Goal: Transaction & Acquisition: Purchase product/service

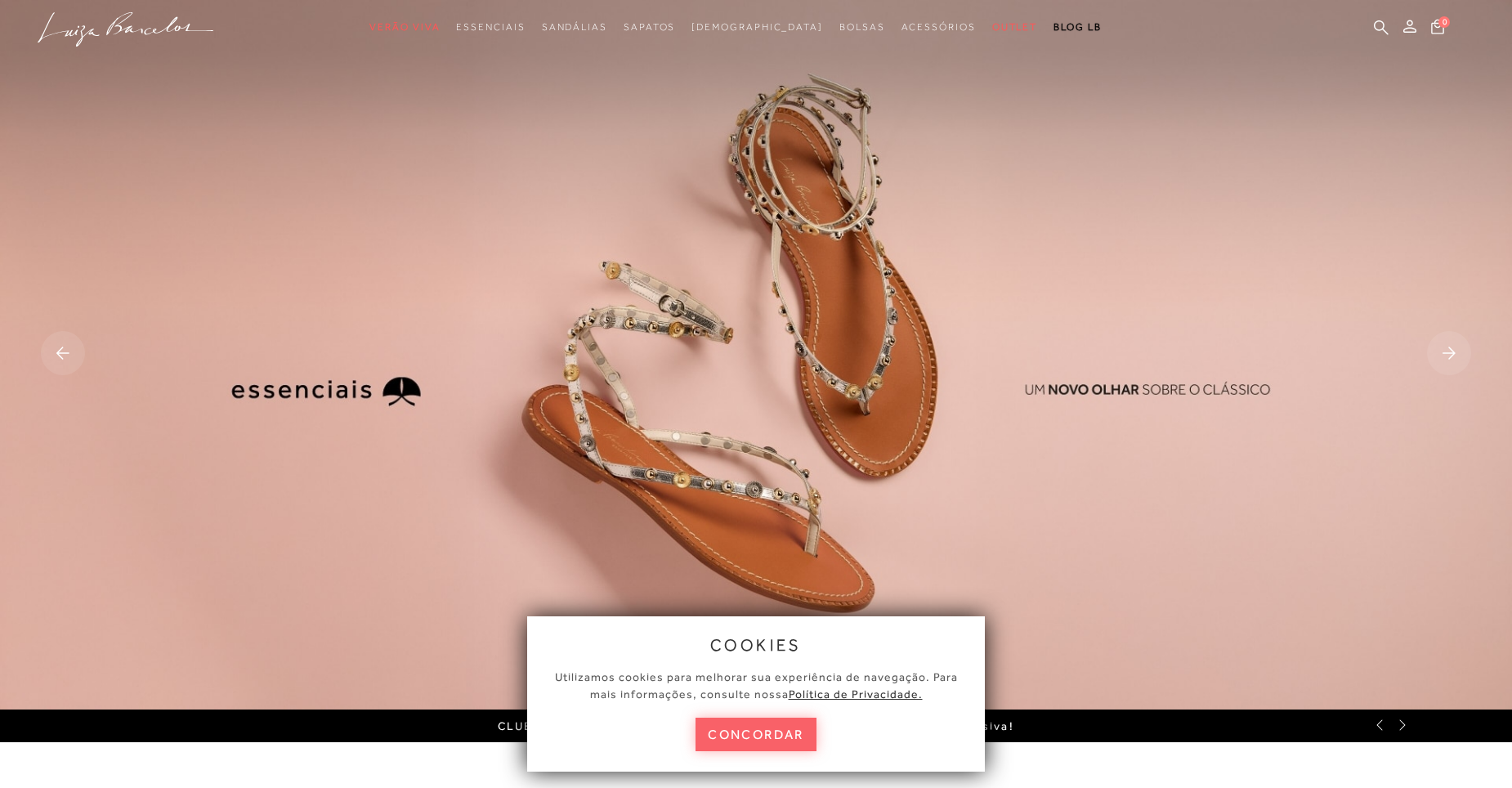
click at [758, 732] on button "concordar" at bounding box center [756, 734] width 121 height 33
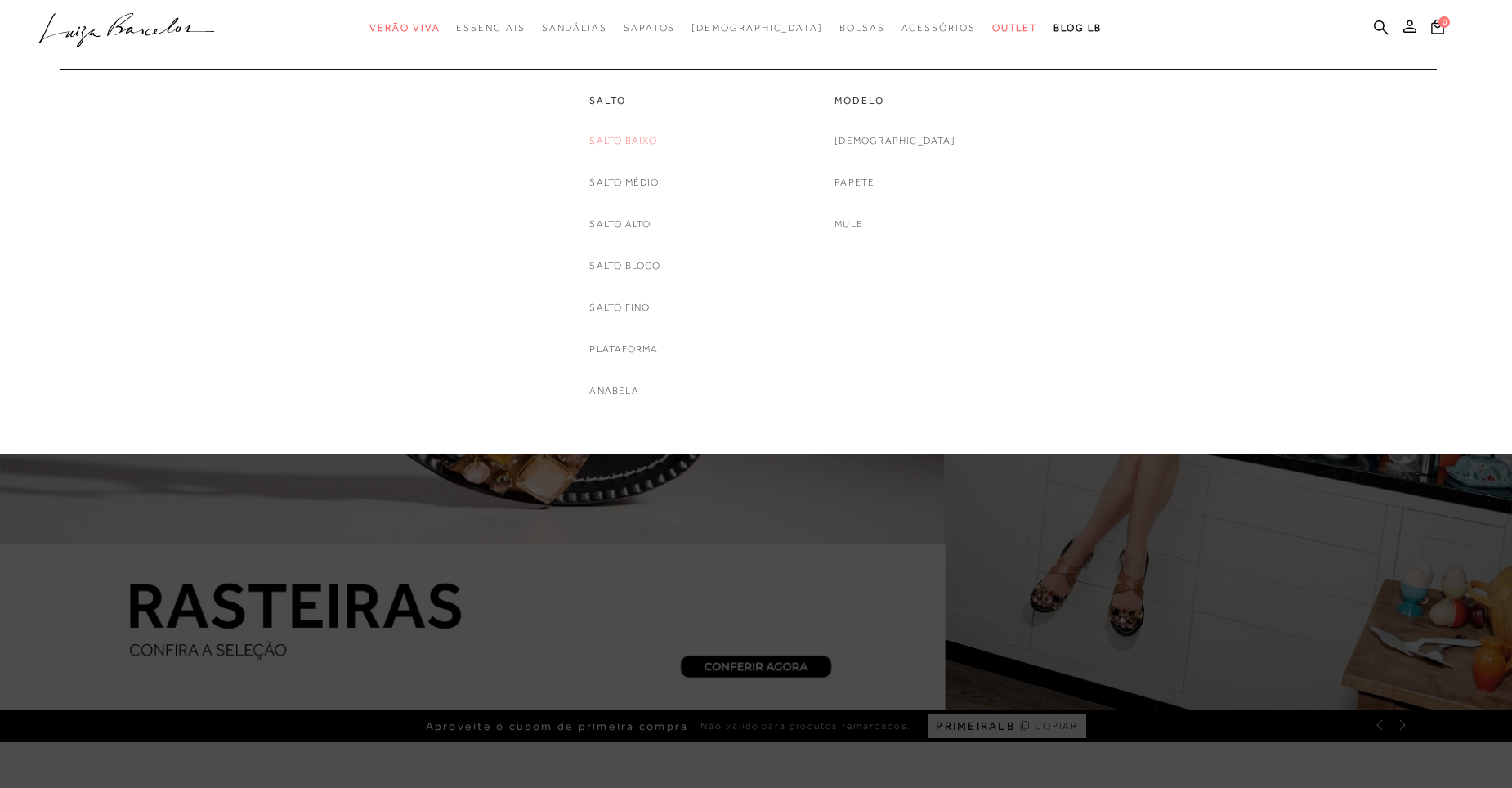
click at [633, 145] on link "Salto Baixo" at bounding box center [623, 141] width 68 height 18
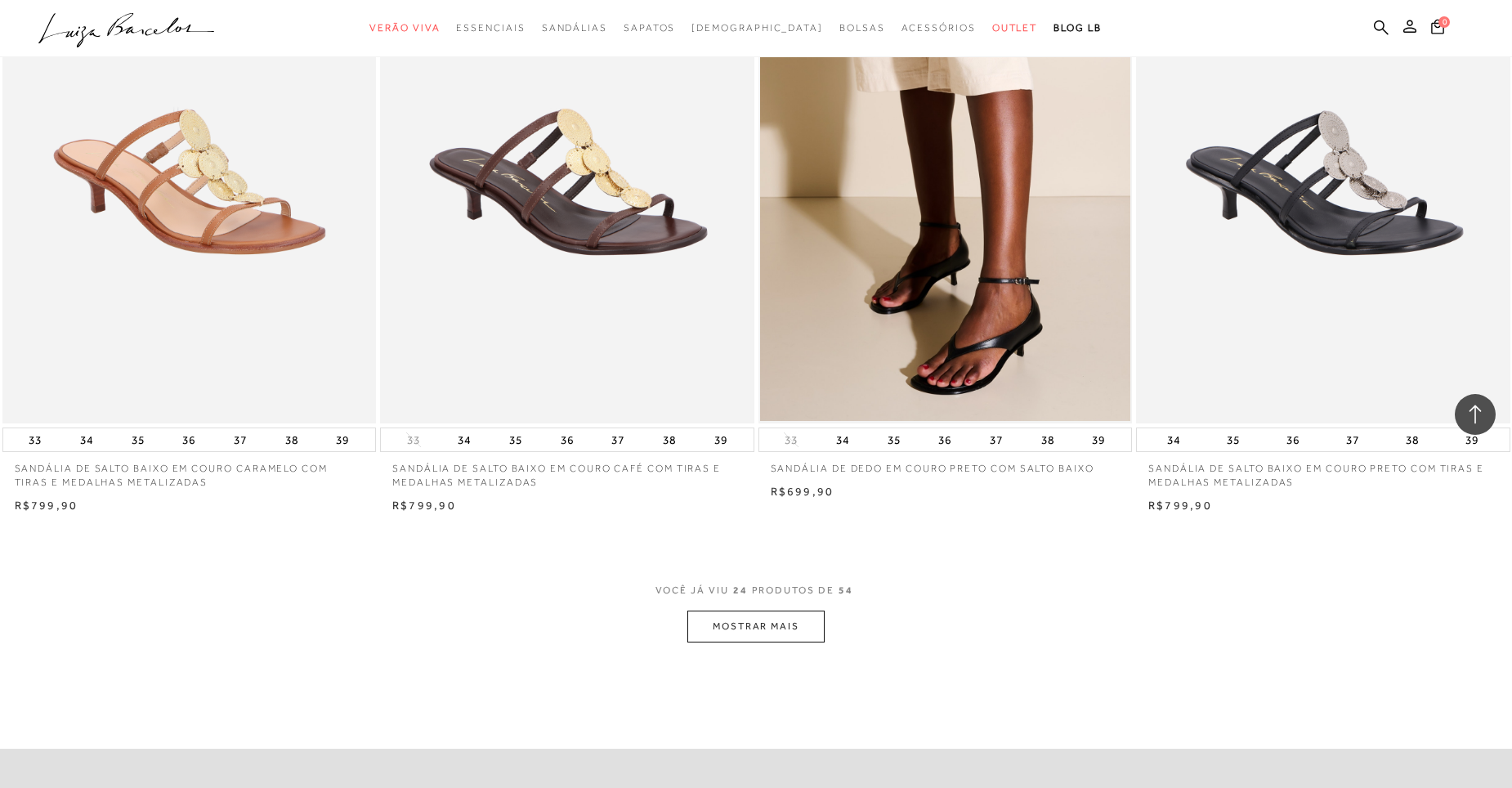
scroll to position [3597, 0]
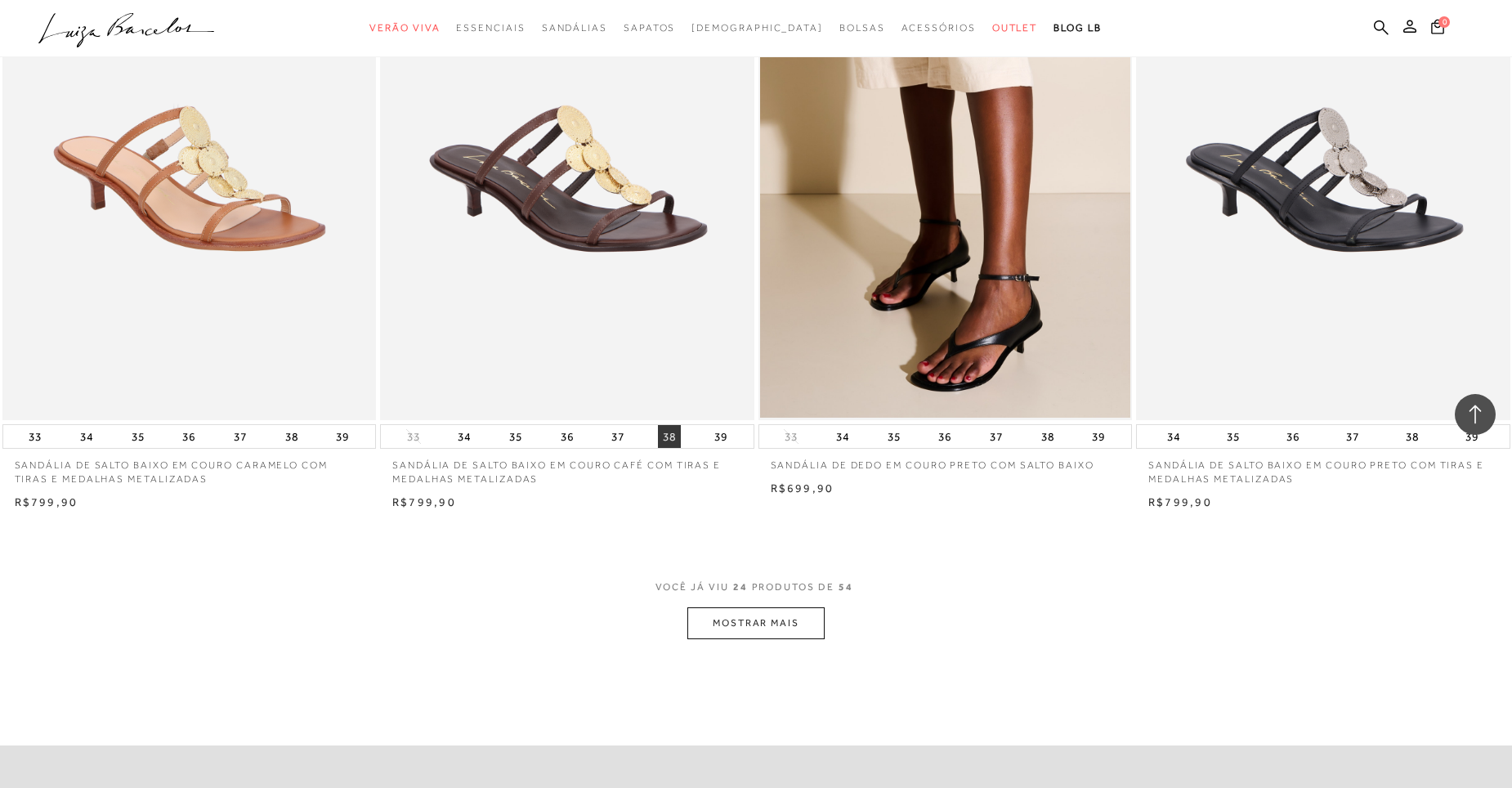
click at [672, 438] on button "38" at bounding box center [669, 436] width 23 height 23
click at [775, 625] on button "MOSTRAR MAIS" at bounding box center [756, 623] width 137 height 32
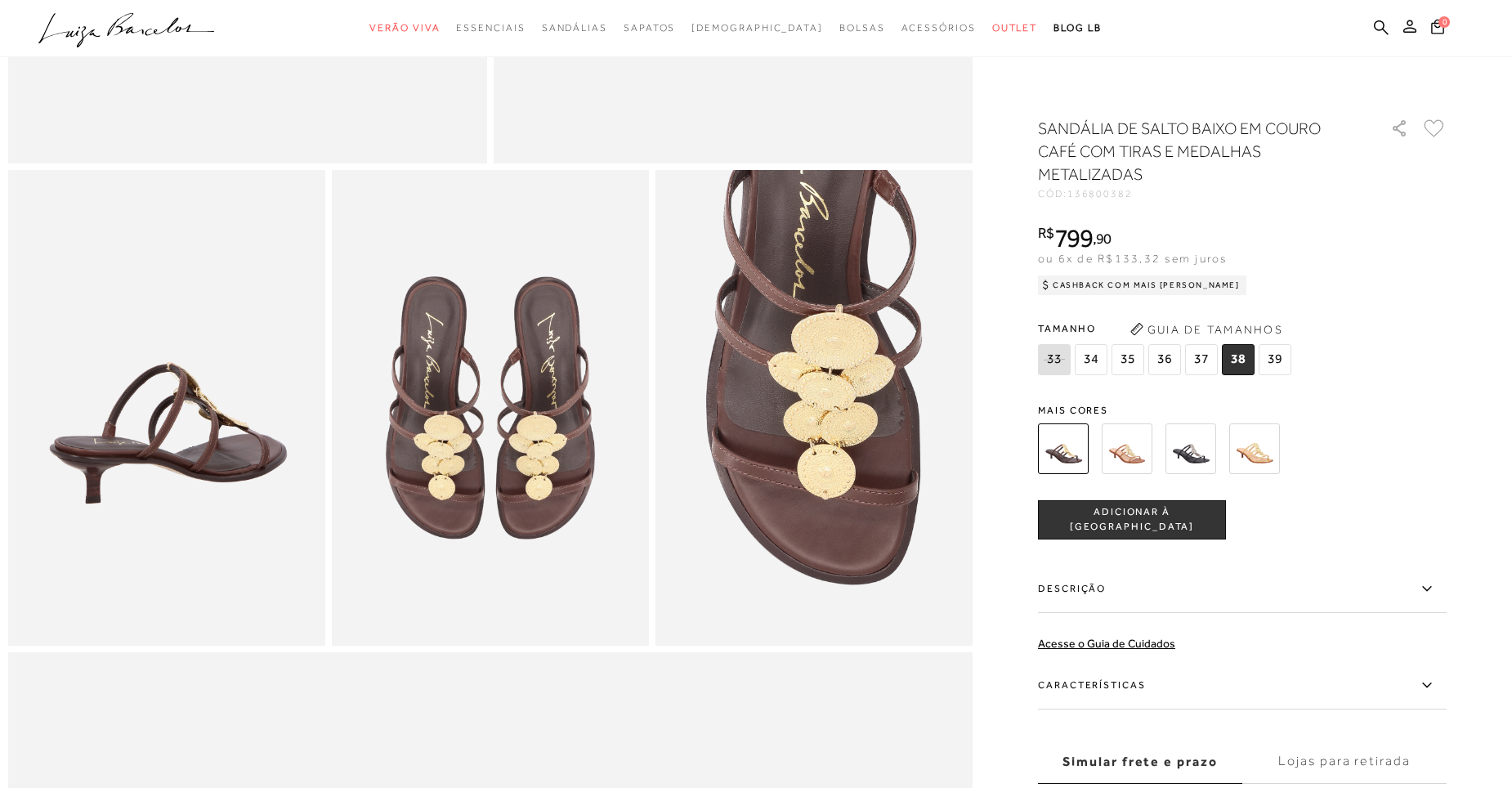
scroll to position [491, 0]
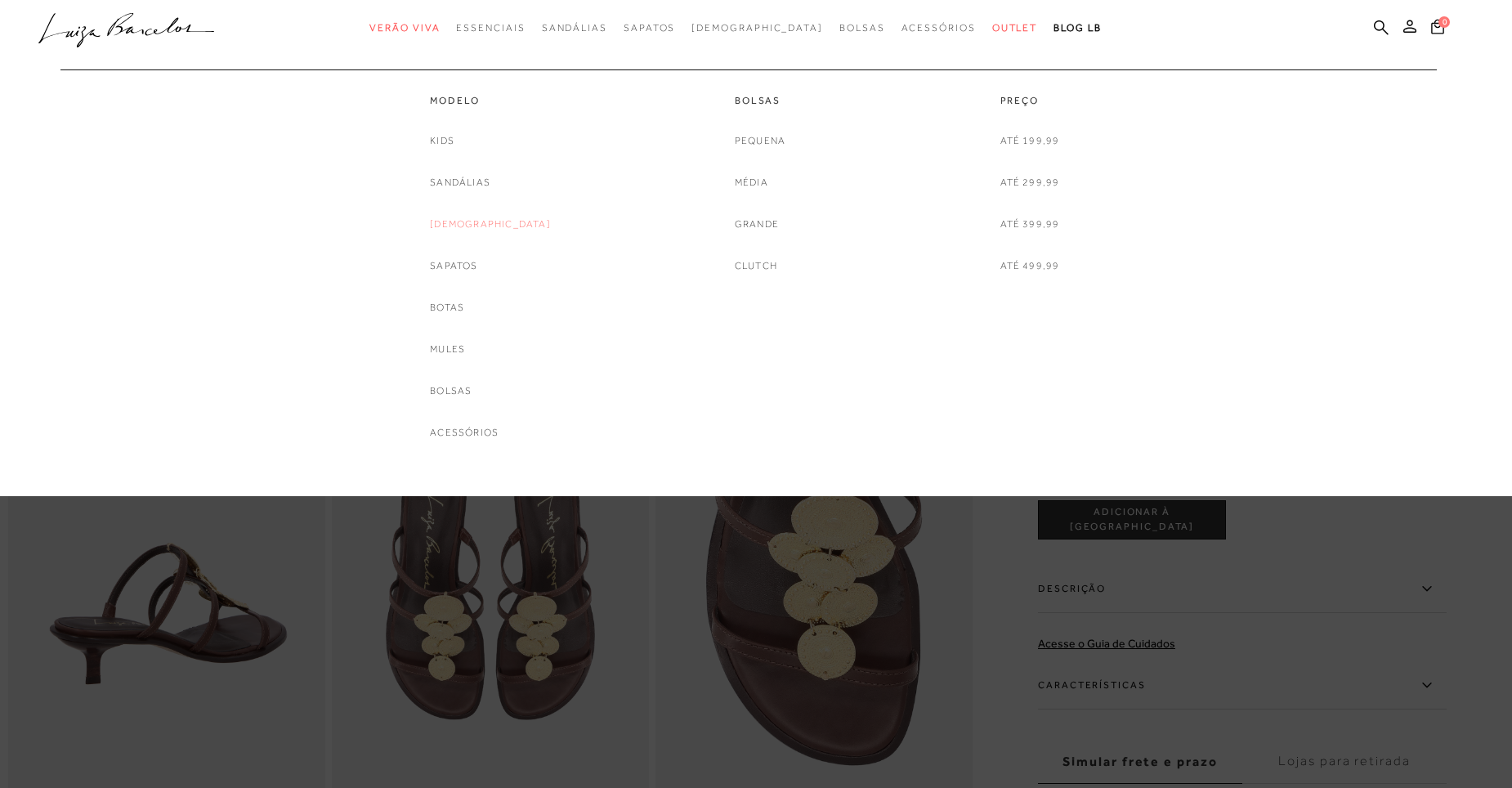
click at [495, 229] on link "[DEMOGRAPHIC_DATA]" at bounding box center [490, 224] width 121 height 18
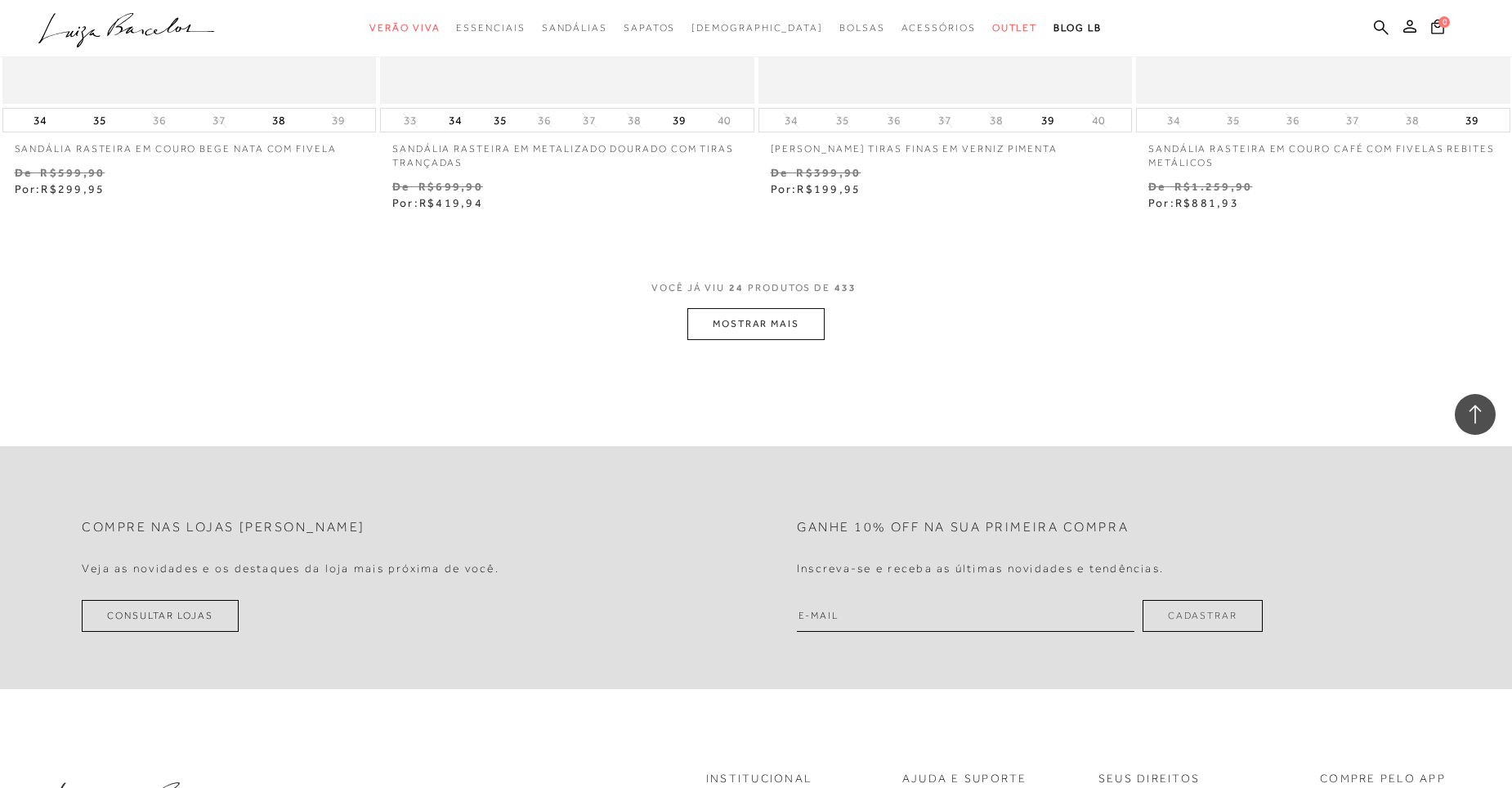
scroll to position [4005, 0]
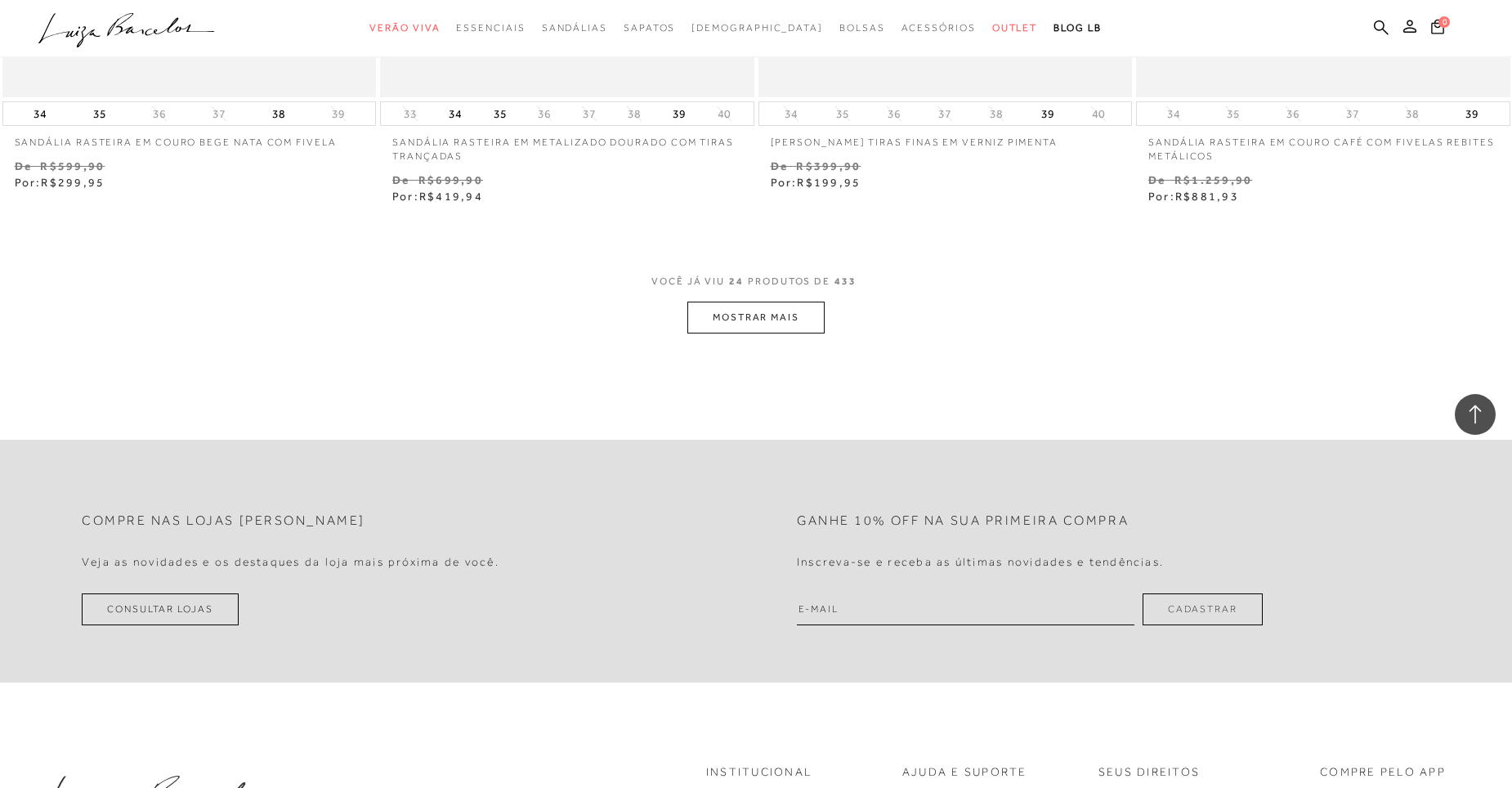
click at [752, 317] on button "MOSTRAR MAIS" at bounding box center [756, 317] width 137 height 32
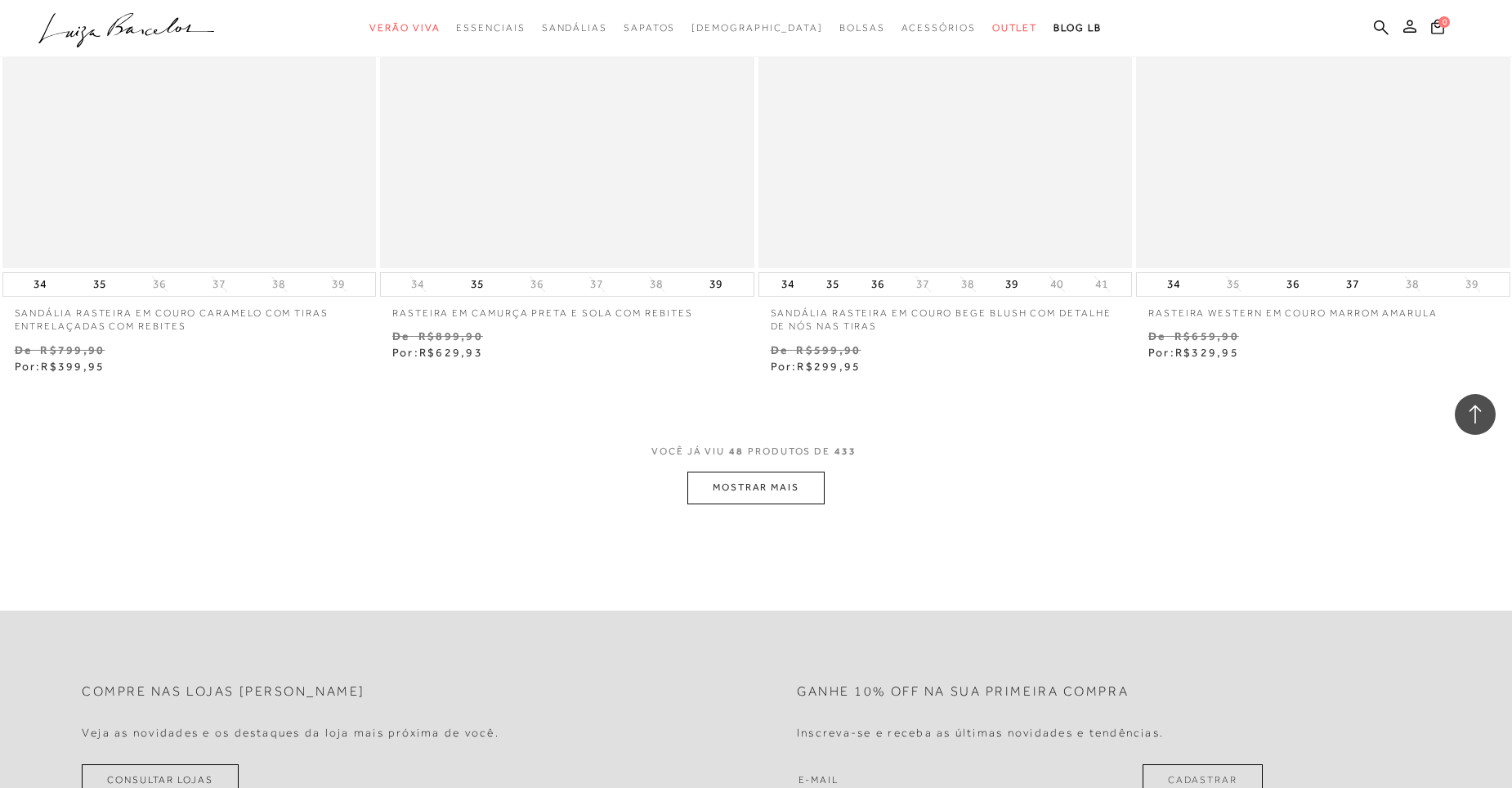
scroll to position [8011, 0]
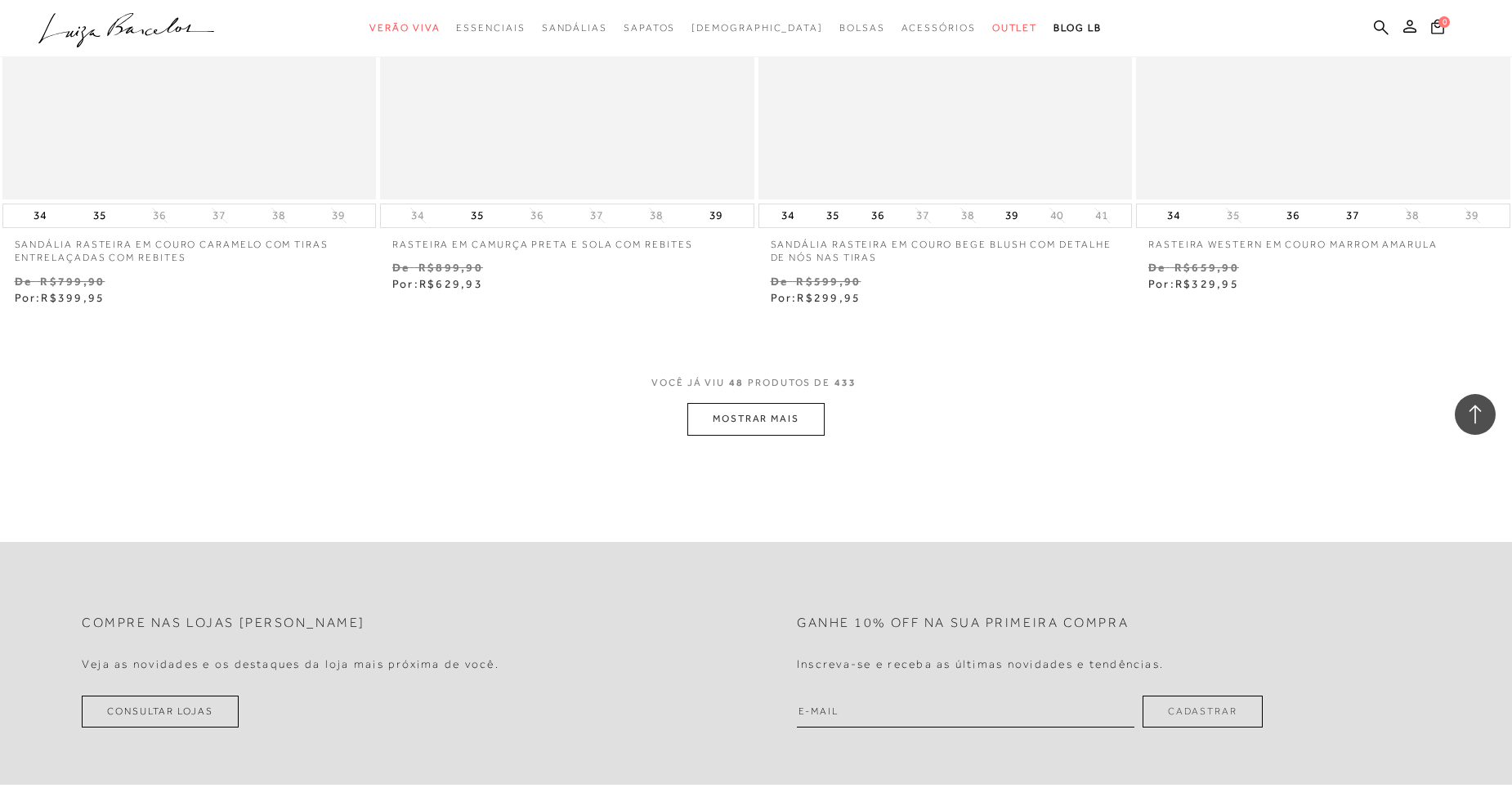
click at [784, 417] on button "MOSTRAR MAIS" at bounding box center [756, 419] width 137 height 32
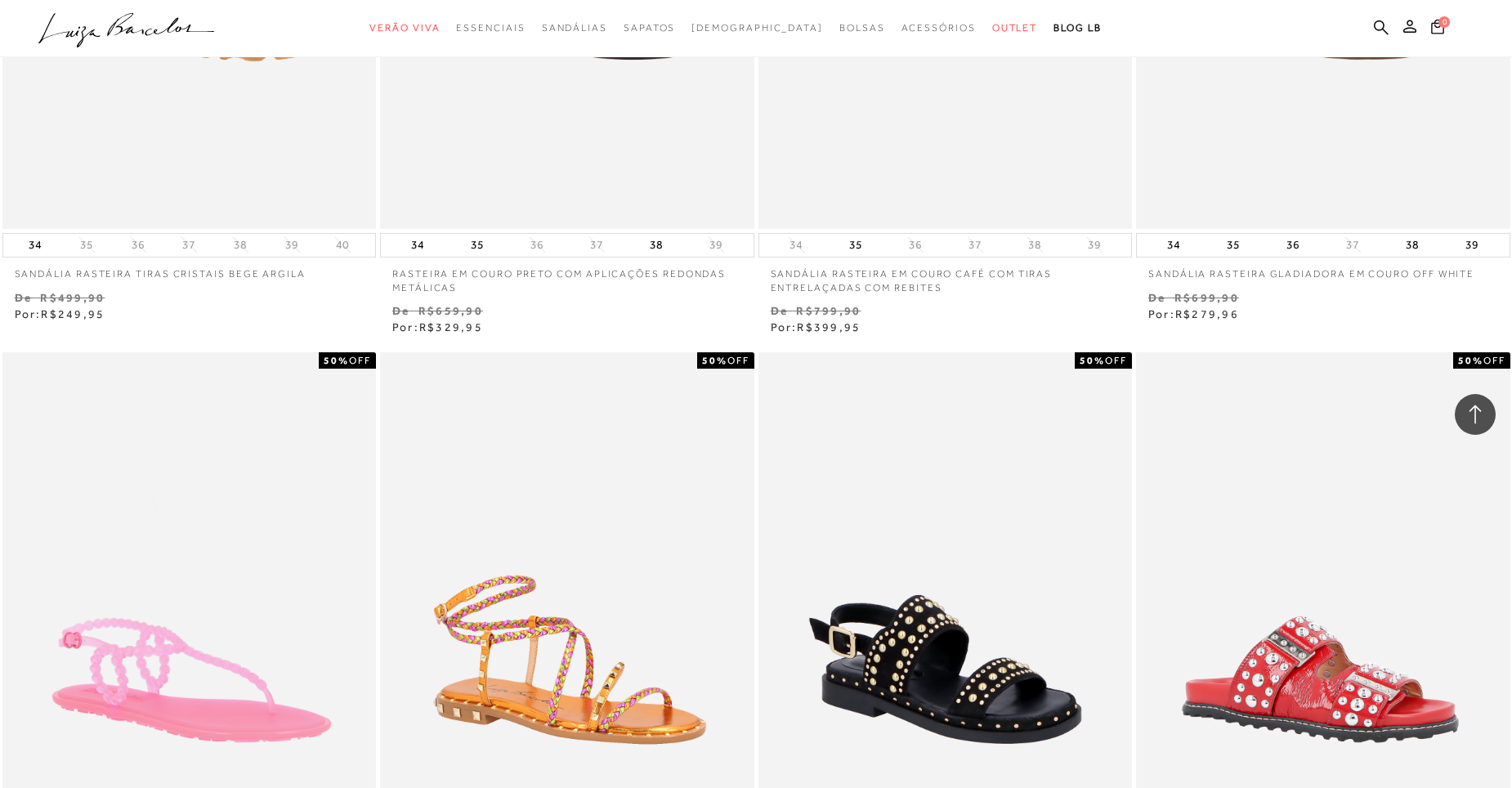
scroll to position [11445, 0]
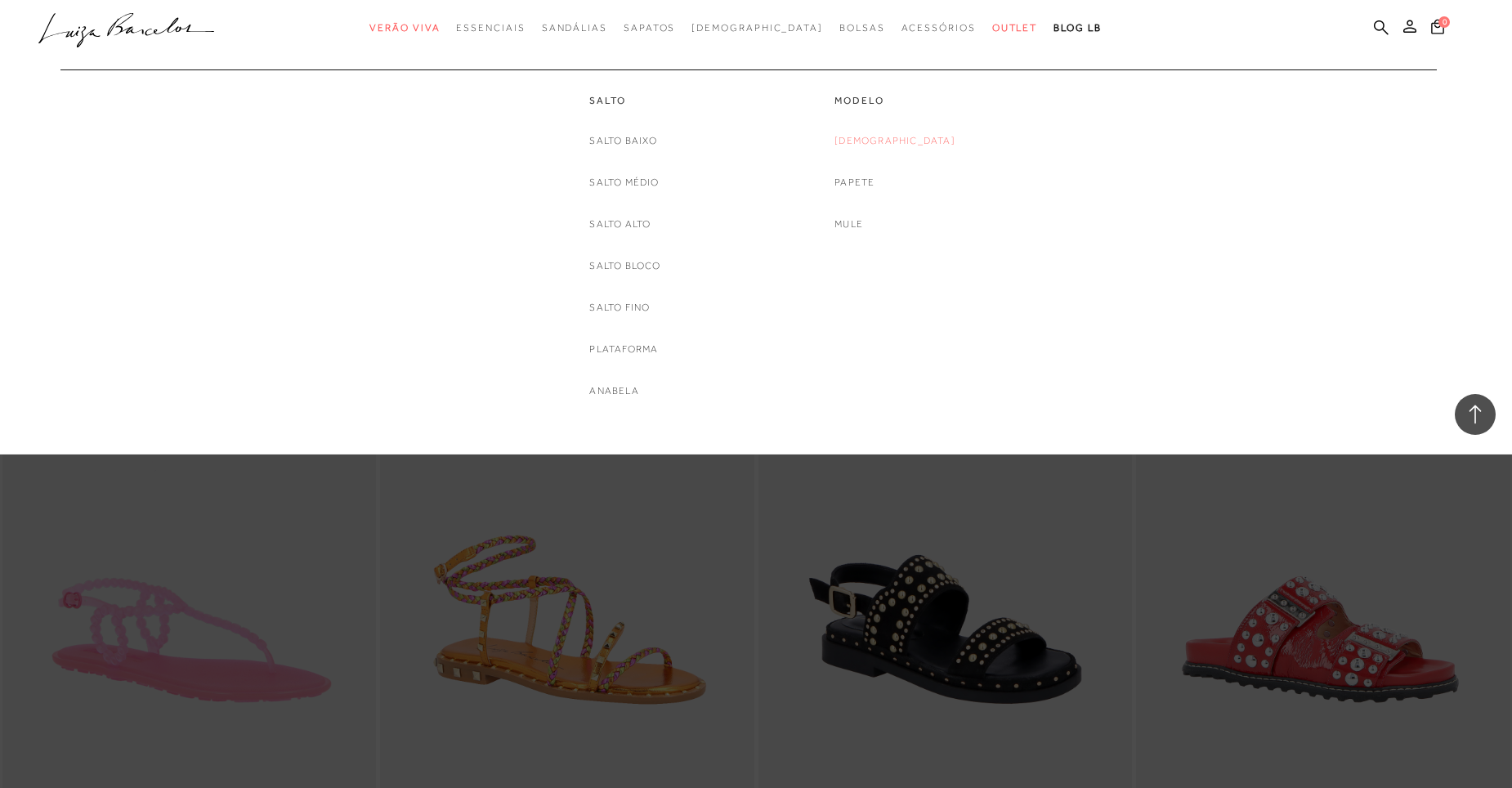
click at [895, 144] on link "[DEMOGRAPHIC_DATA]" at bounding box center [895, 141] width 121 height 18
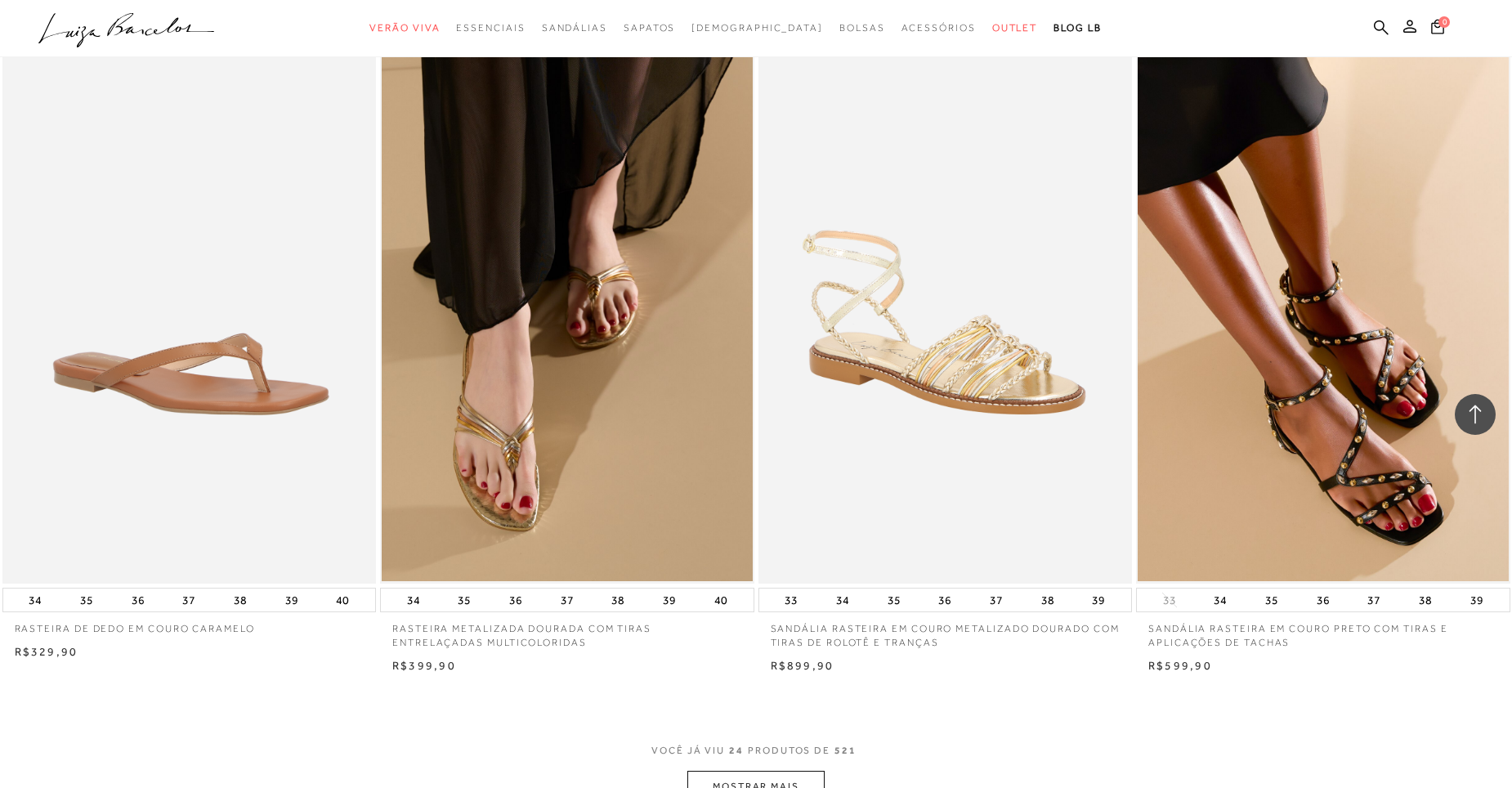
scroll to position [3679, 0]
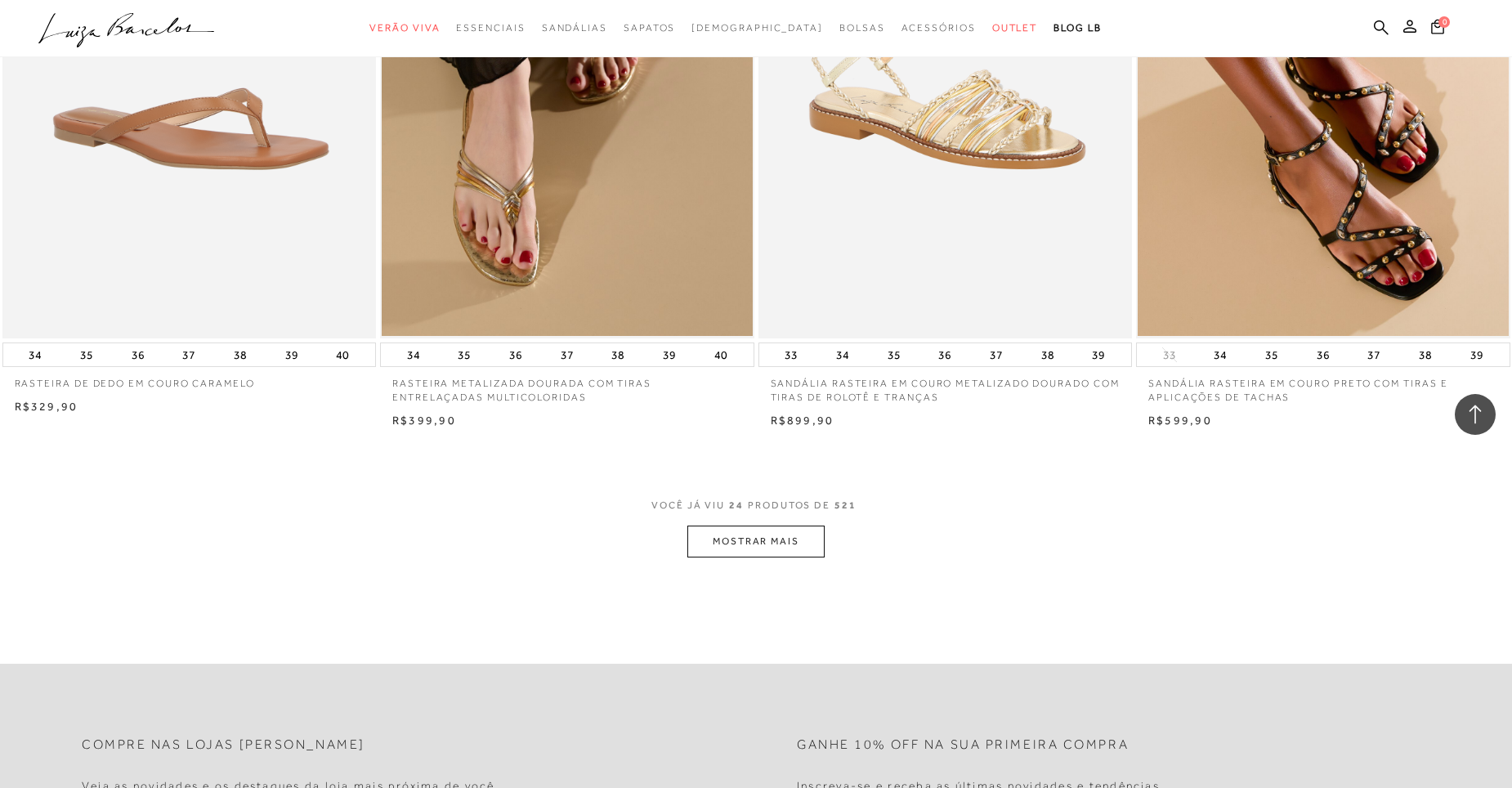
click at [806, 546] on button "MOSTRAR MAIS" at bounding box center [756, 542] width 137 height 32
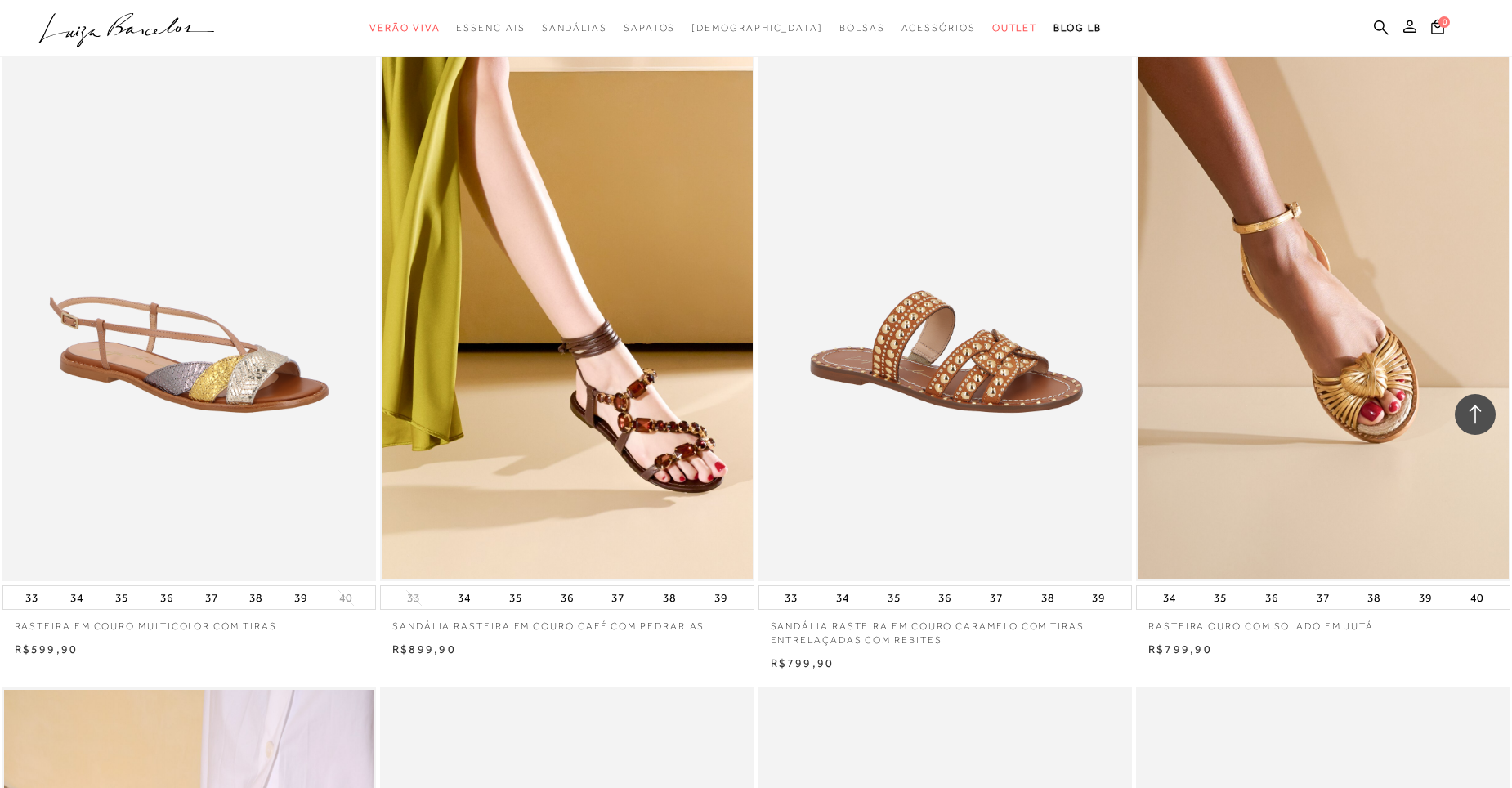
scroll to position [5477, 0]
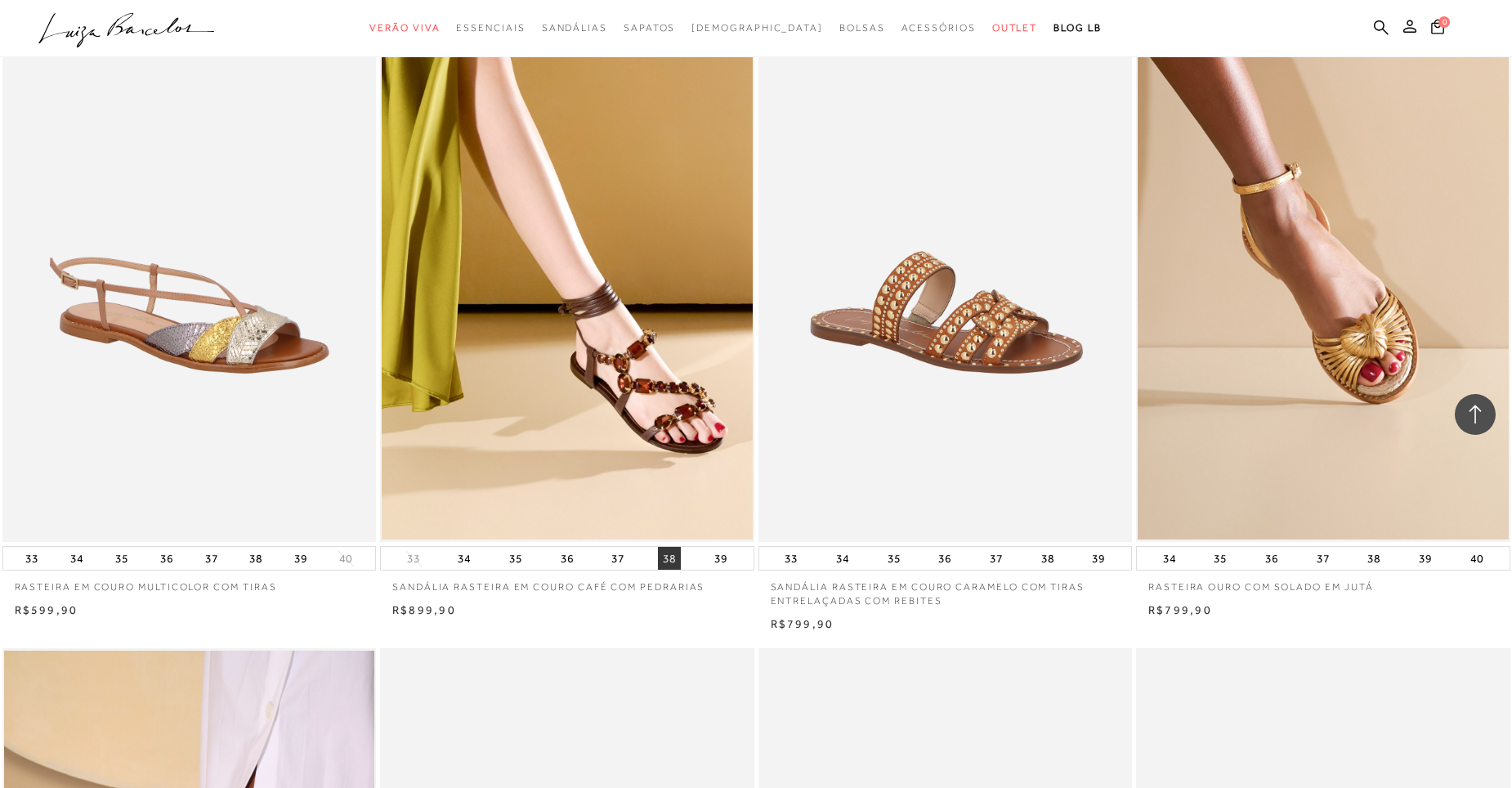
click at [670, 551] on button "38" at bounding box center [669, 558] width 23 height 23
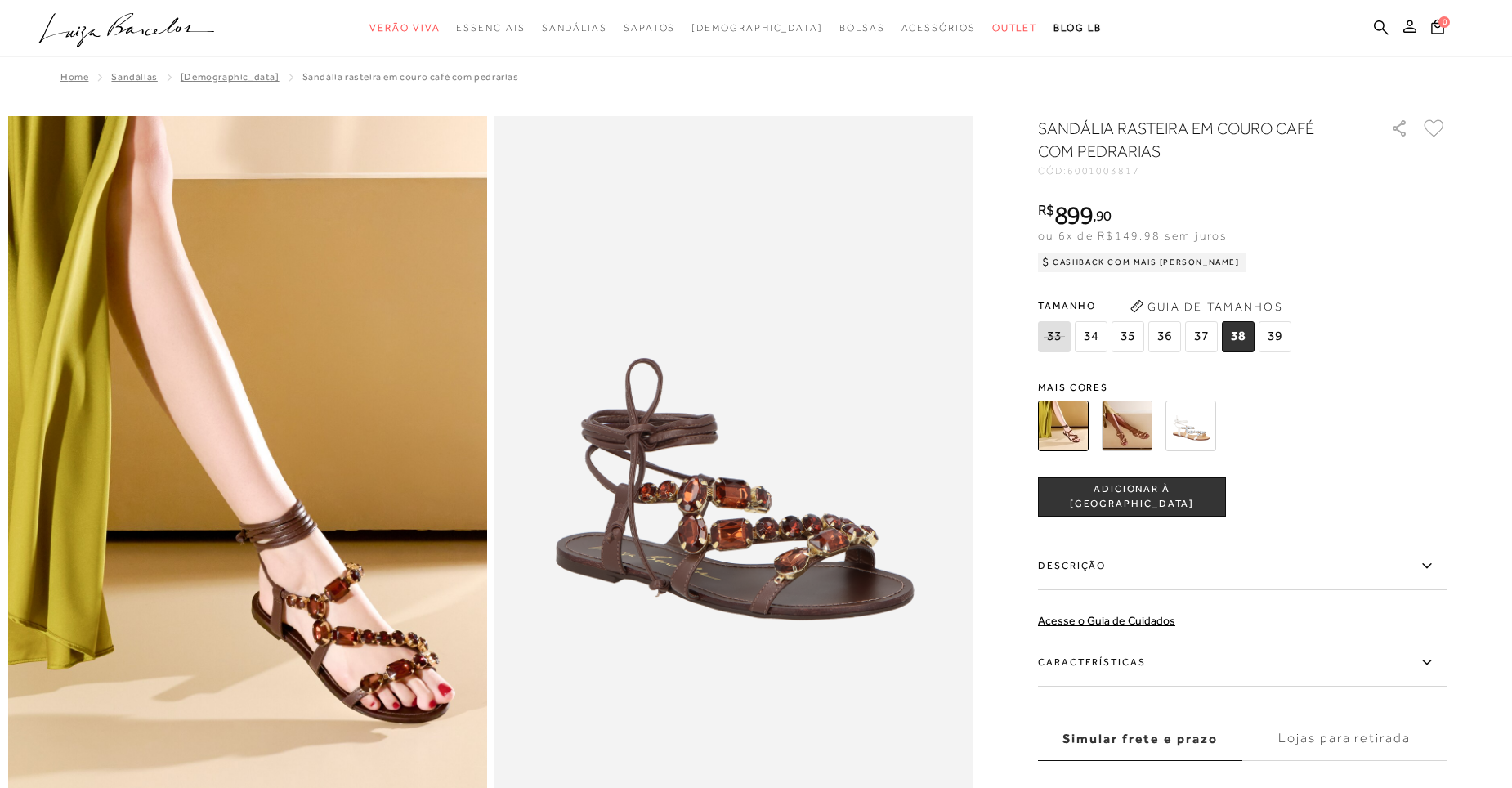
click at [1100, 498] on span "ADICIONAR À [GEOGRAPHIC_DATA]" at bounding box center [1132, 497] width 187 height 28
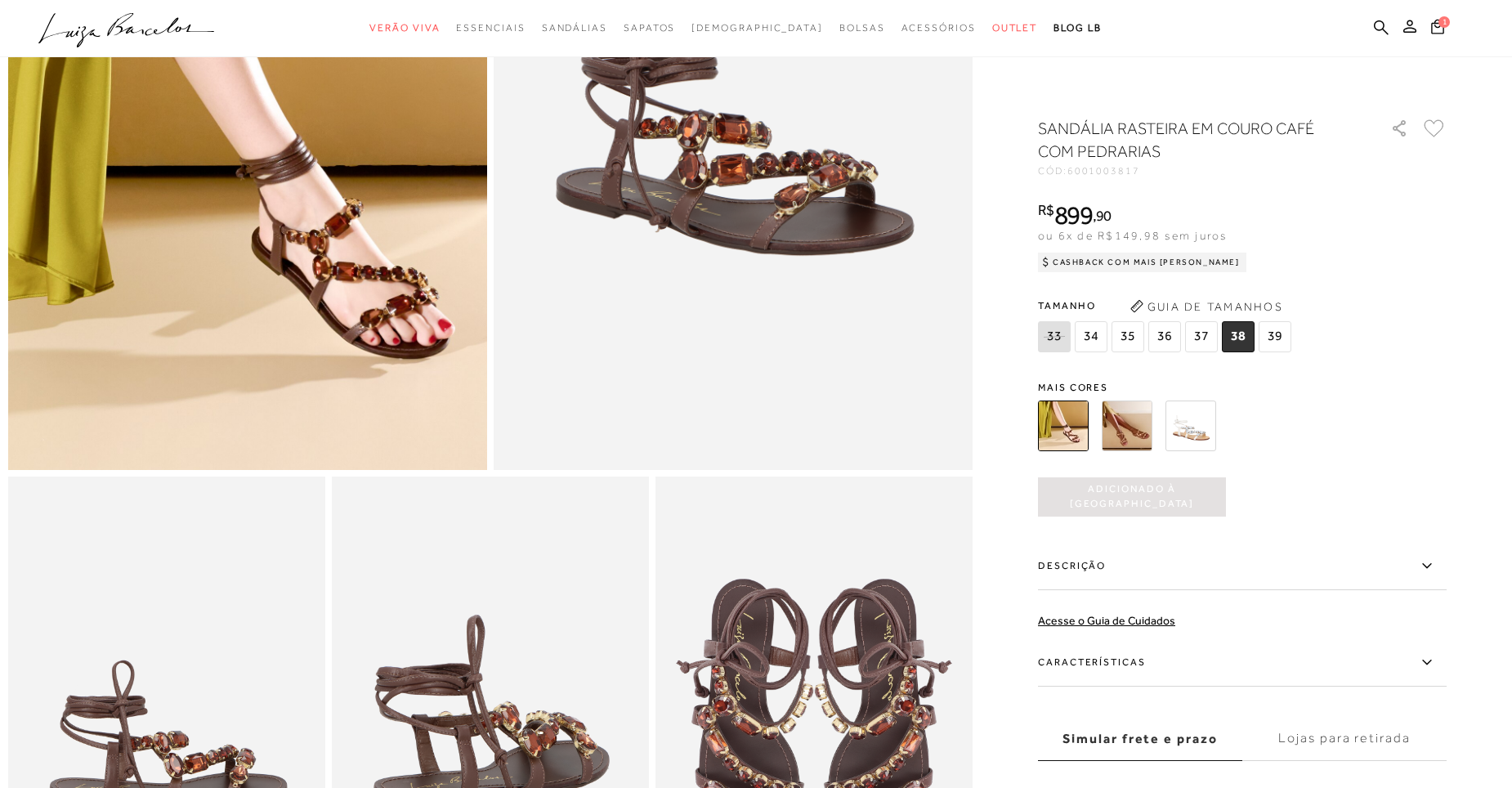
scroll to position [327, 0]
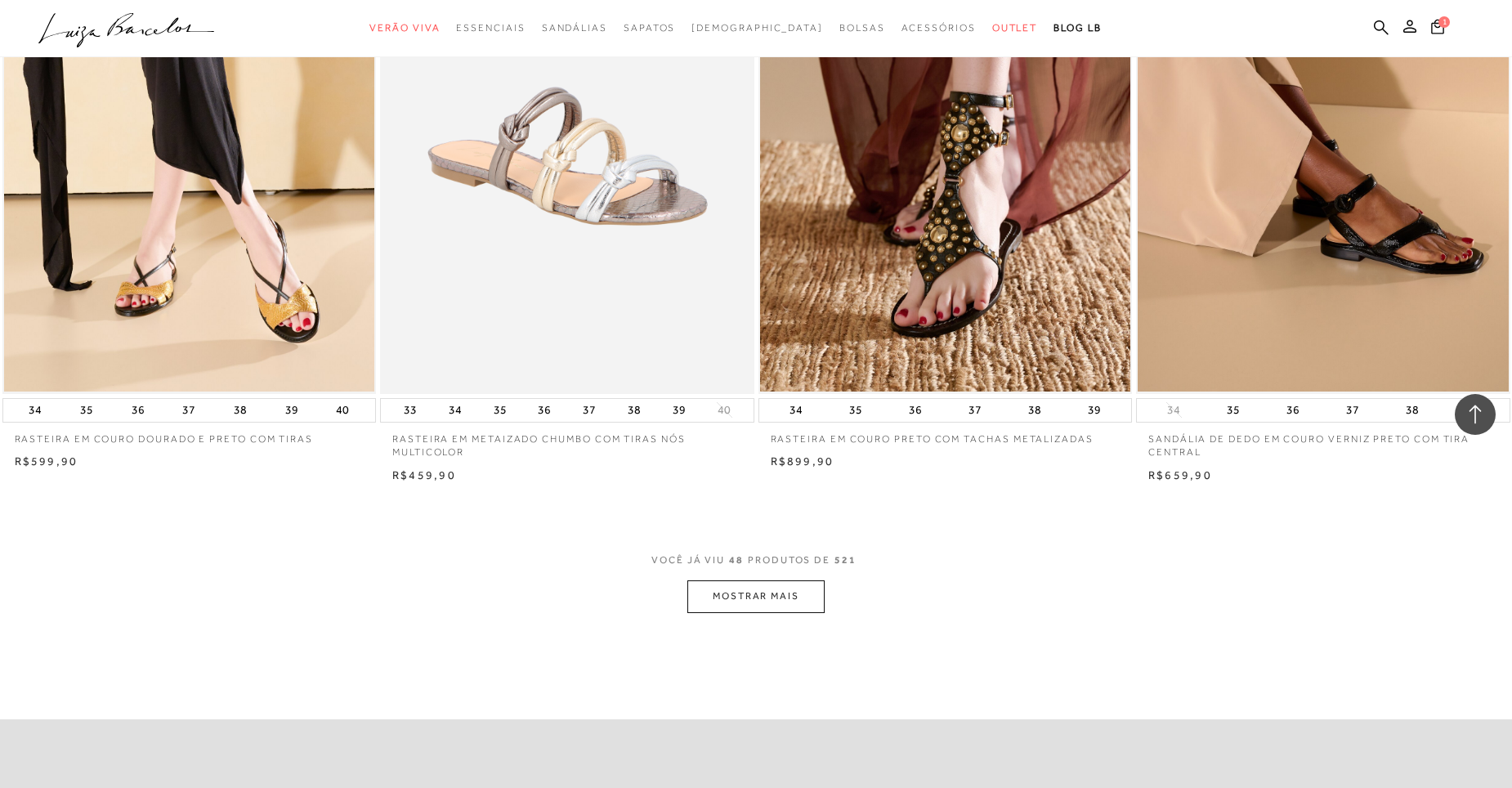
scroll to position [7766, 0]
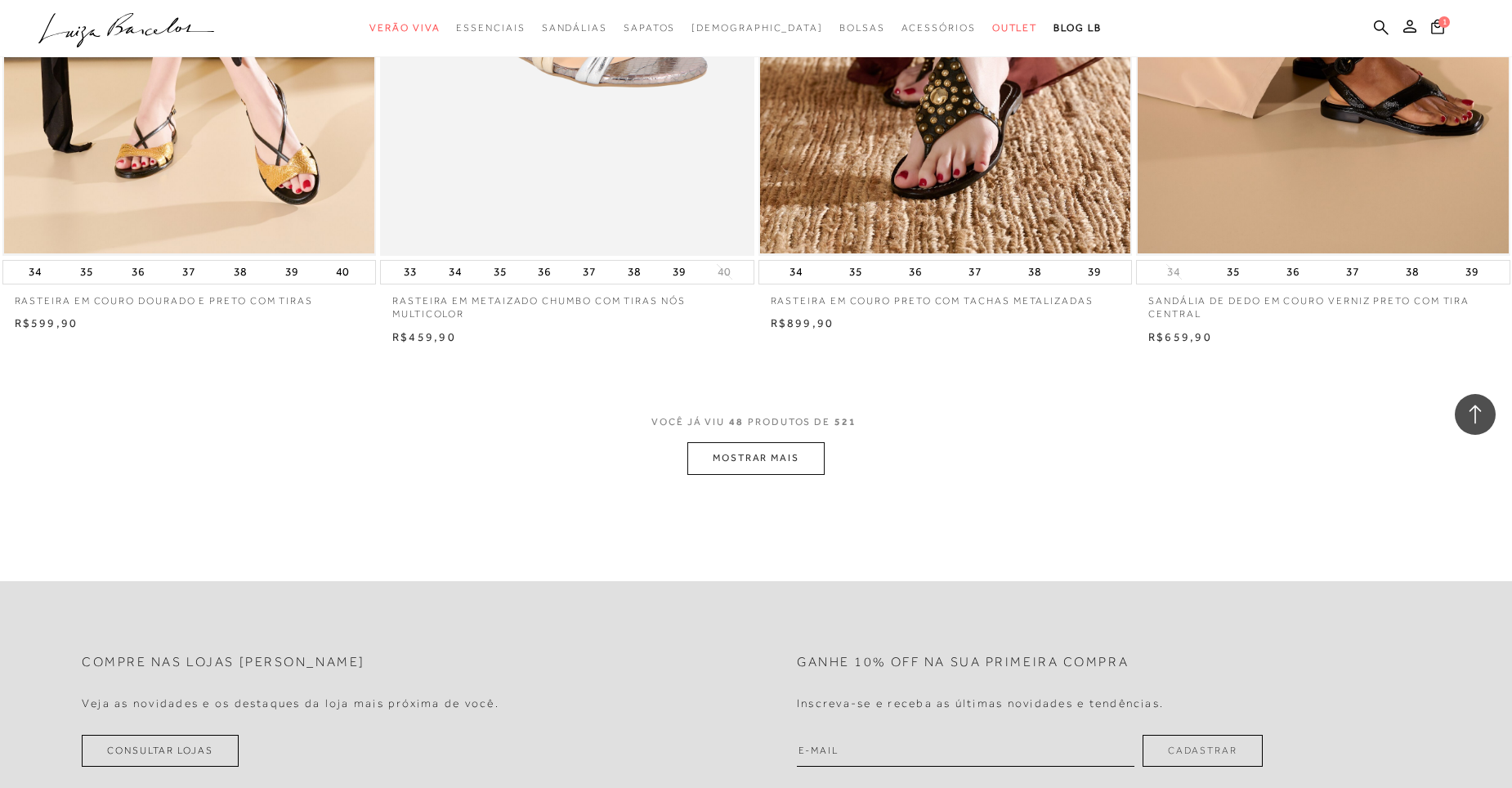
click at [743, 457] on button "MOSTRAR MAIS" at bounding box center [756, 458] width 137 height 32
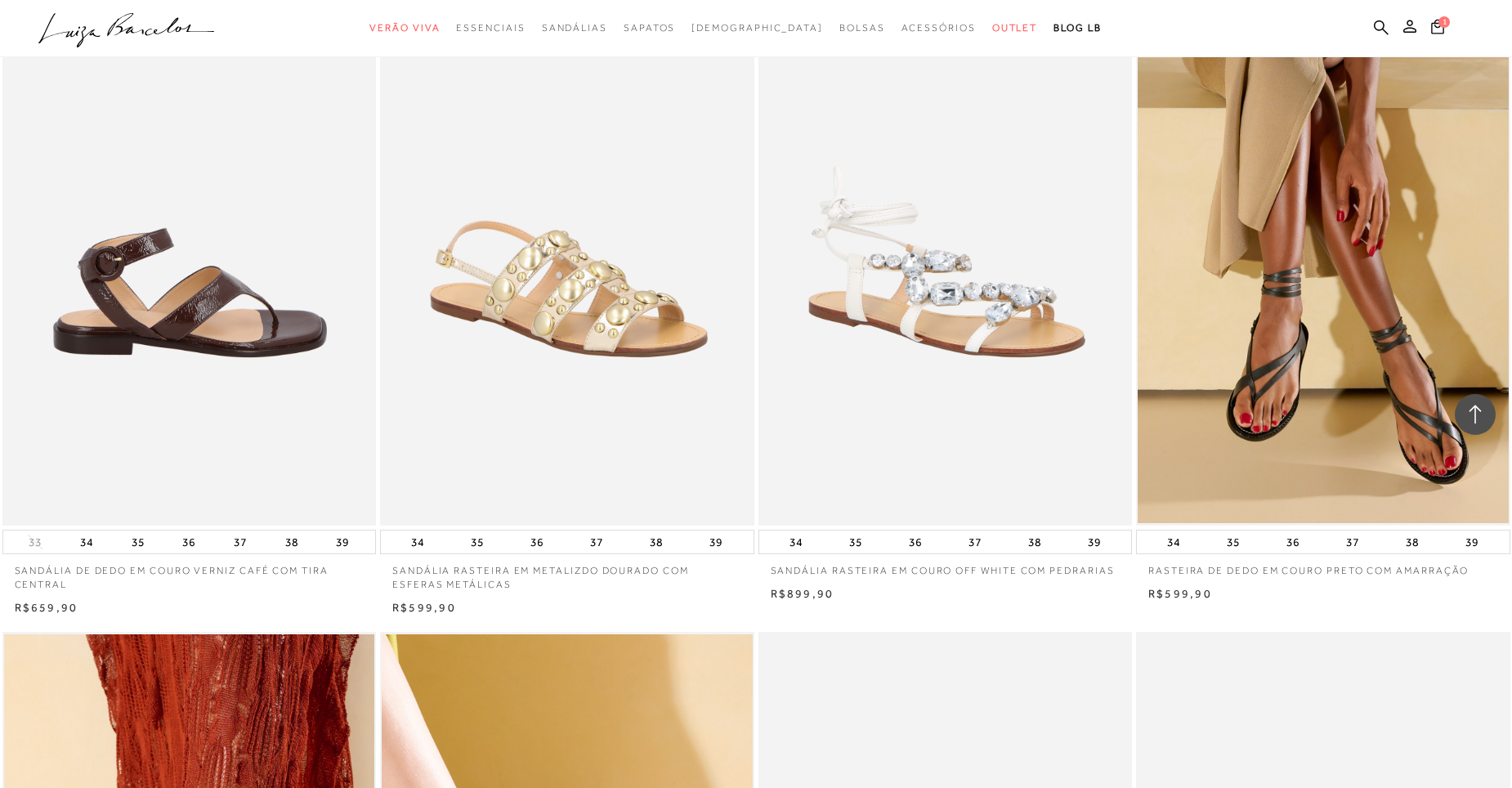
scroll to position [8257, 0]
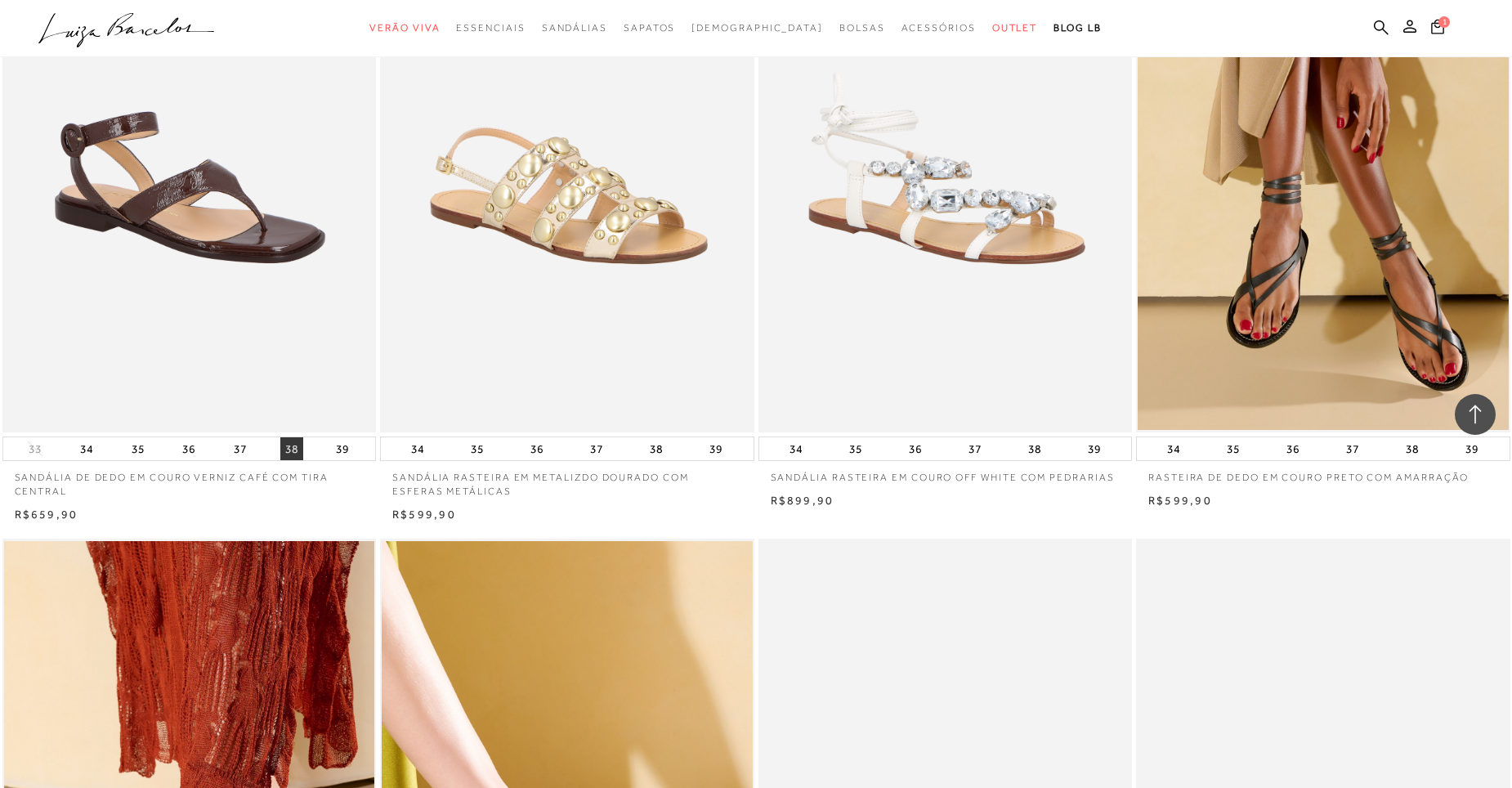
click at [290, 453] on button "38" at bounding box center [291, 448] width 23 height 23
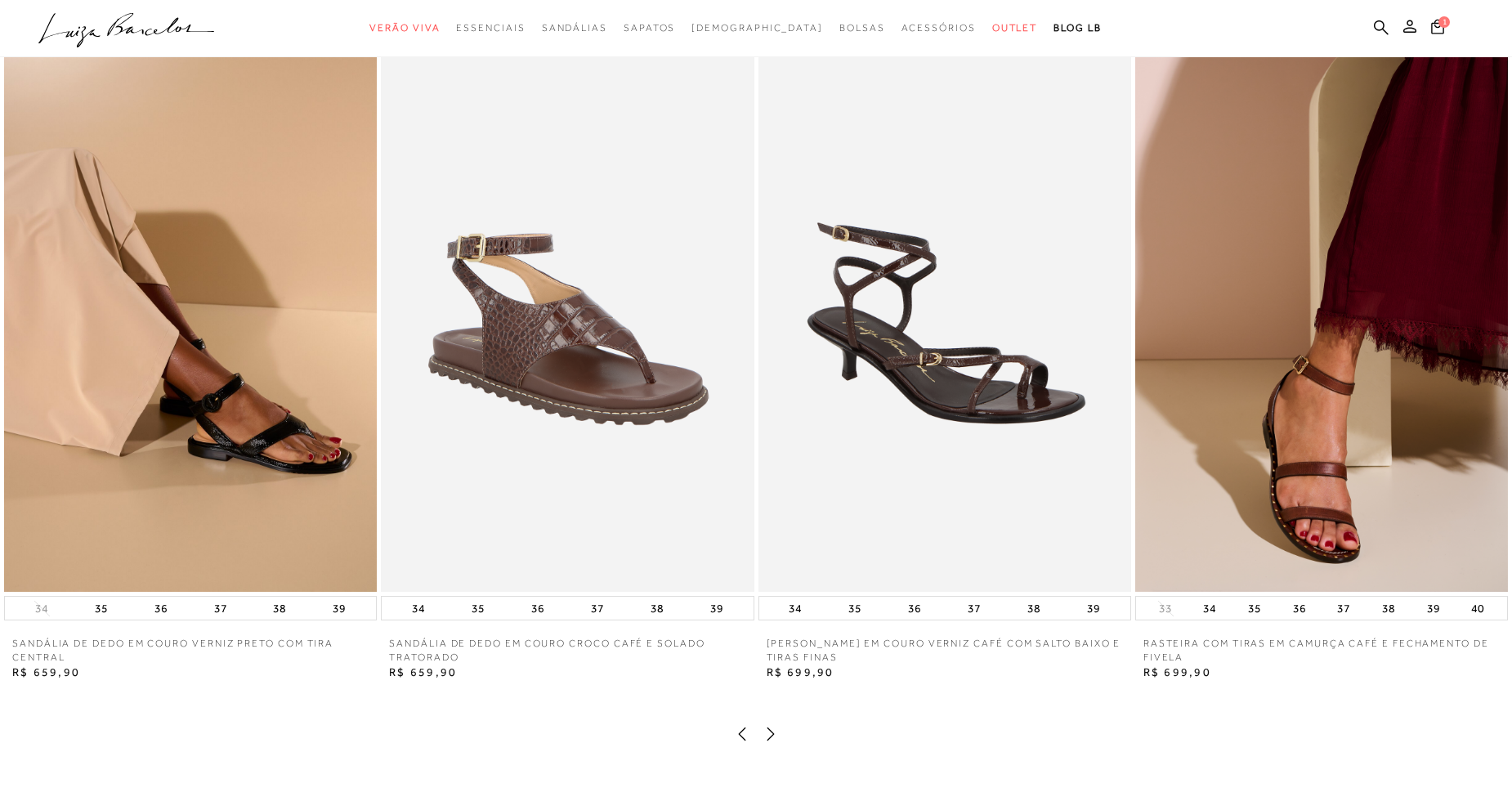
scroll to position [3026, 0]
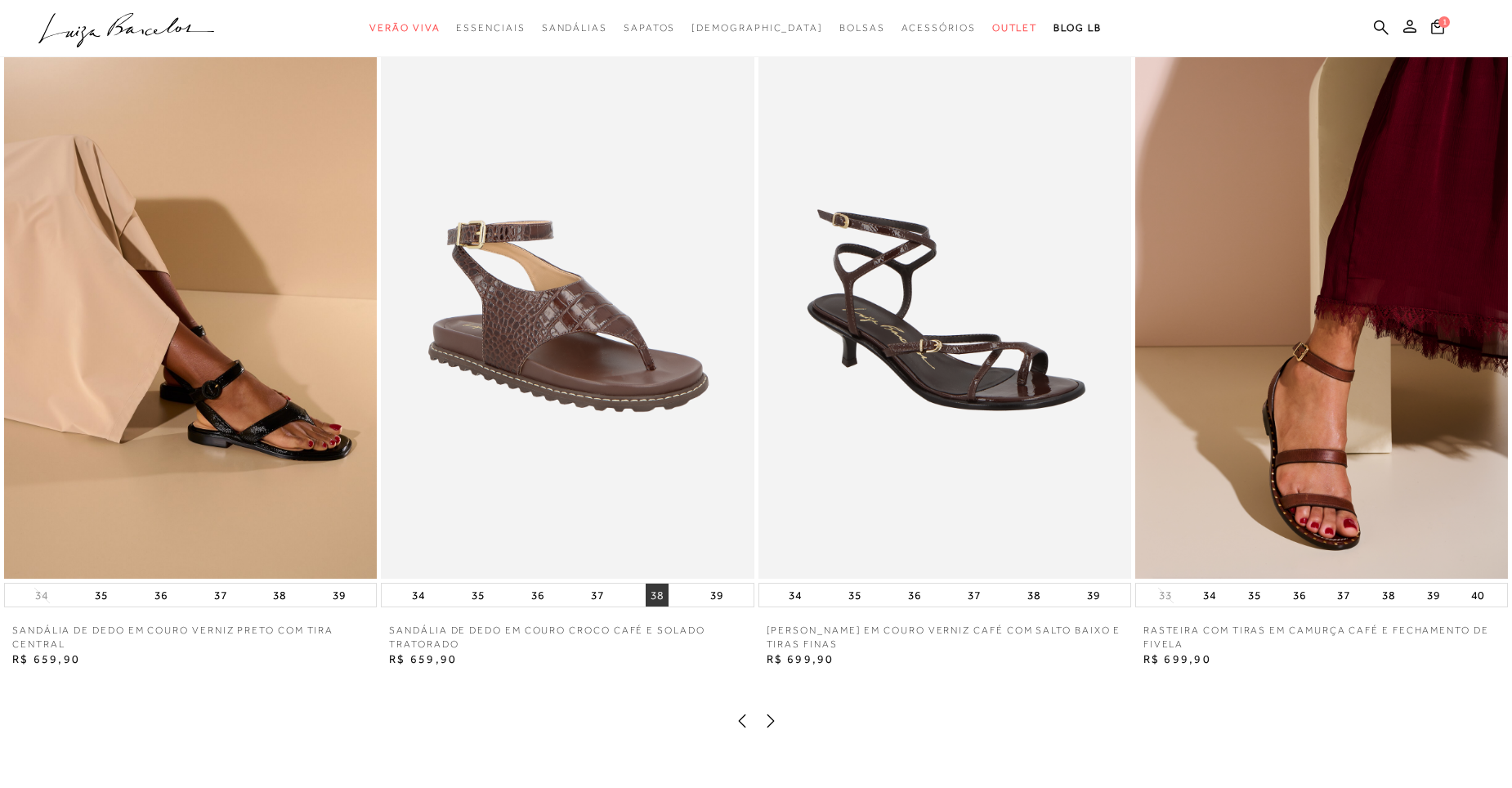
click at [656, 606] on button "38" at bounding box center [656, 595] width 23 height 23
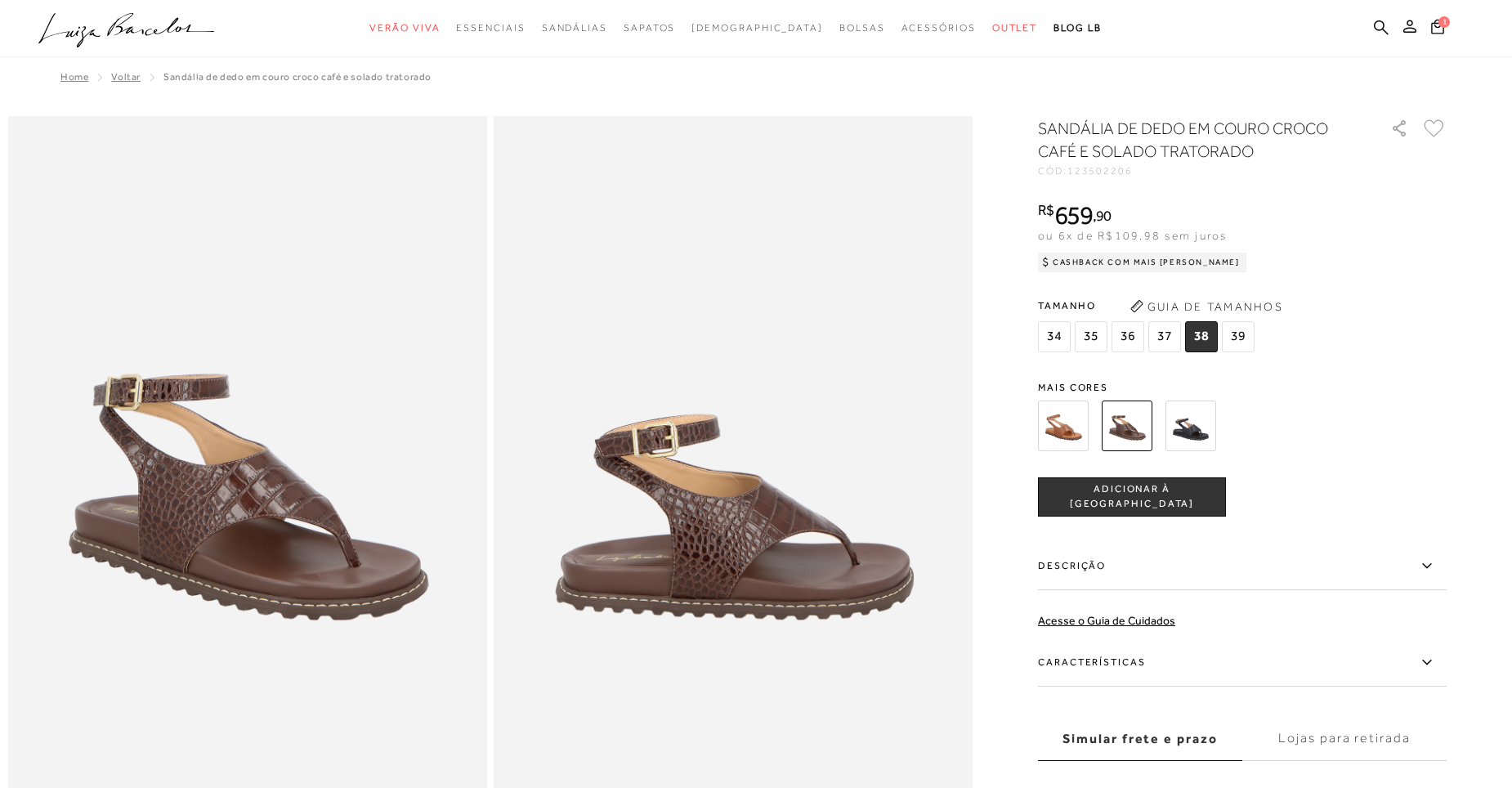
click at [1090, 498] on span "ADICIONAR À [GEOGRAPHIC_DATA]" at bounding box center [1132, 497] width 187 height 28
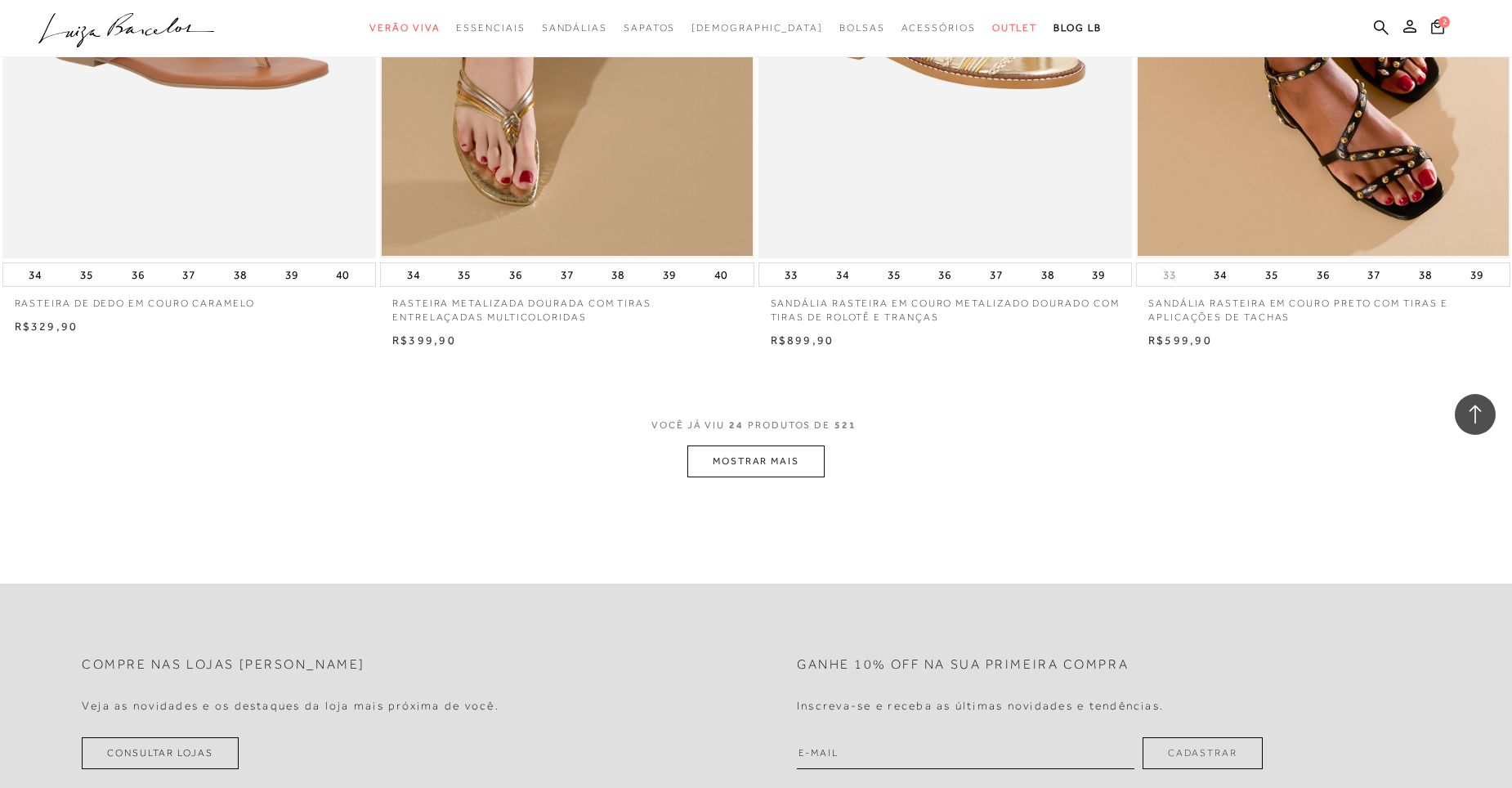
scroll to position [3842, 0]
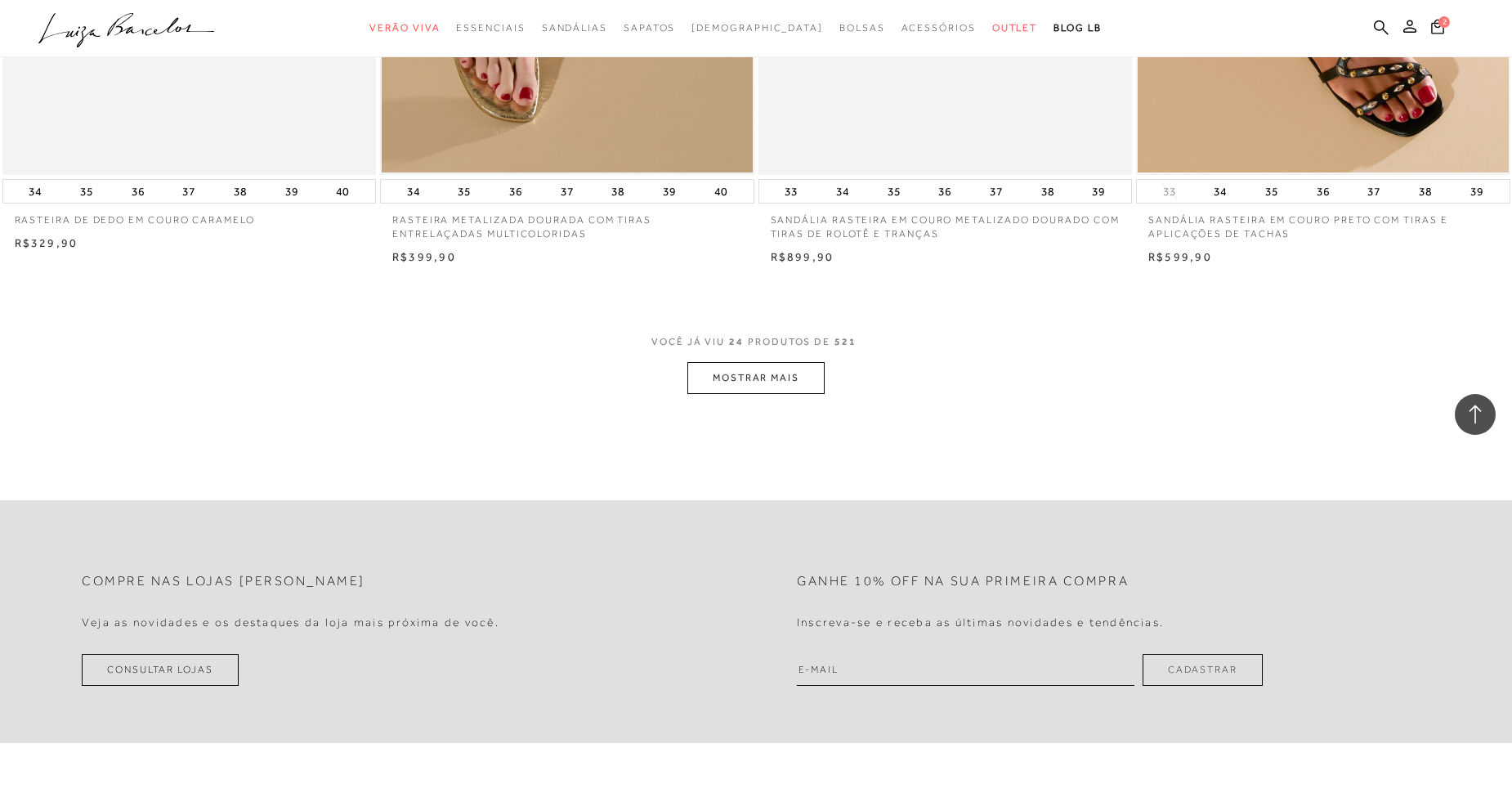
click at [749, 382] on button "MOSTRAR MAIS" at bounding box center [756, 378] width 137 height 32
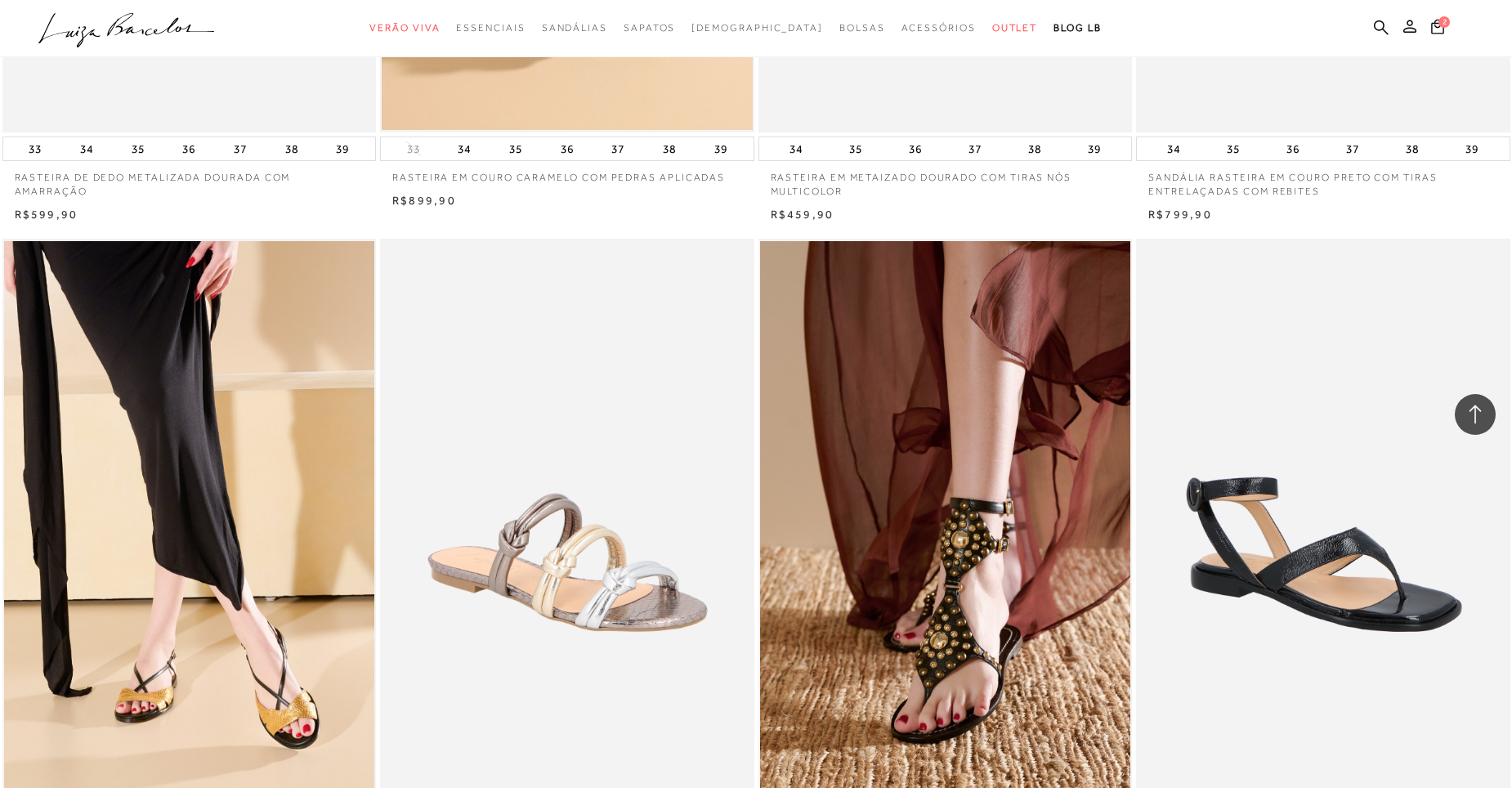
scroll to position [7603, 0]
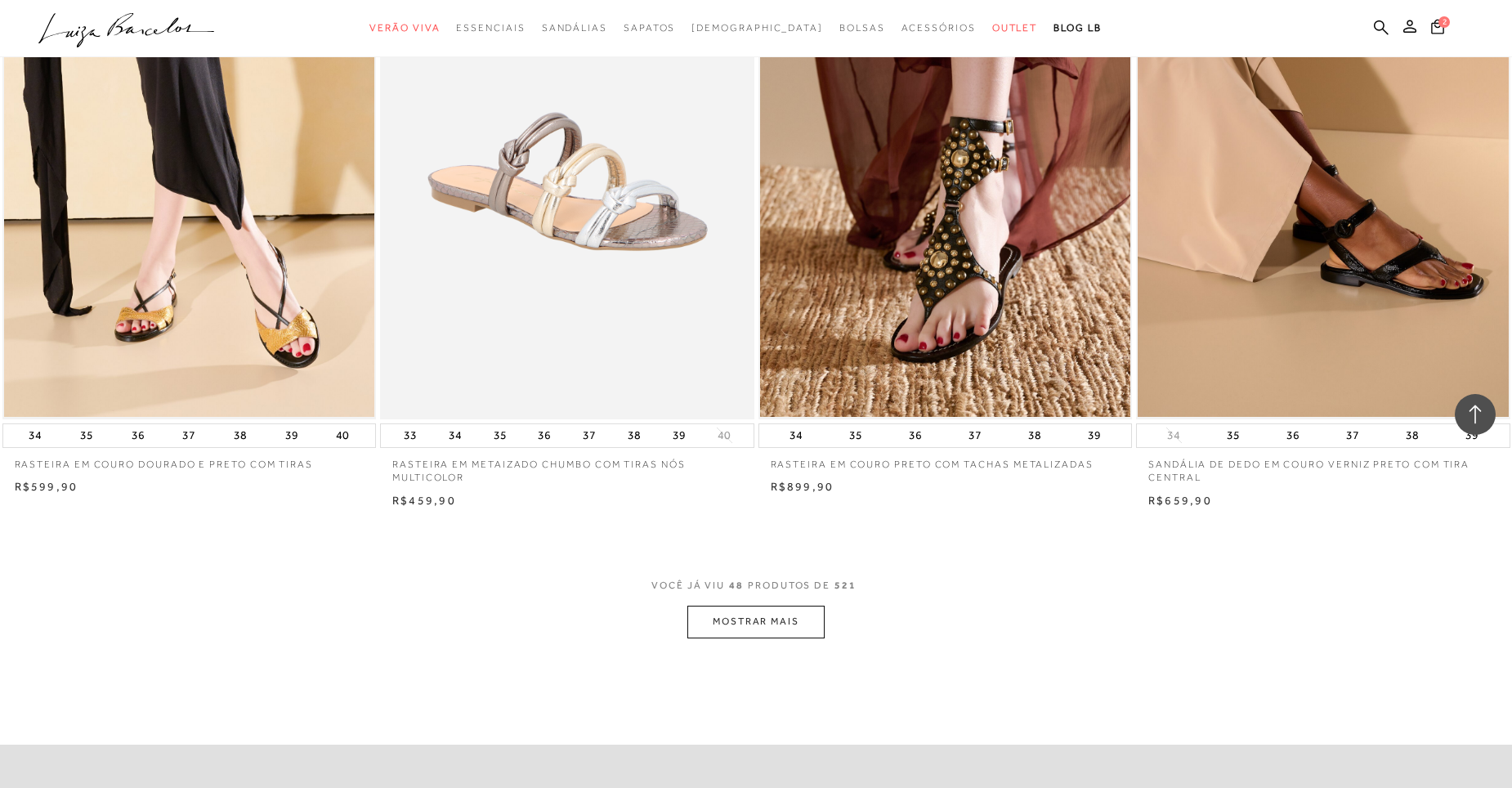
click at [769, 624] on button "MOSTRAR MAIS" at bounding box center [756, 621] width 137 height 32
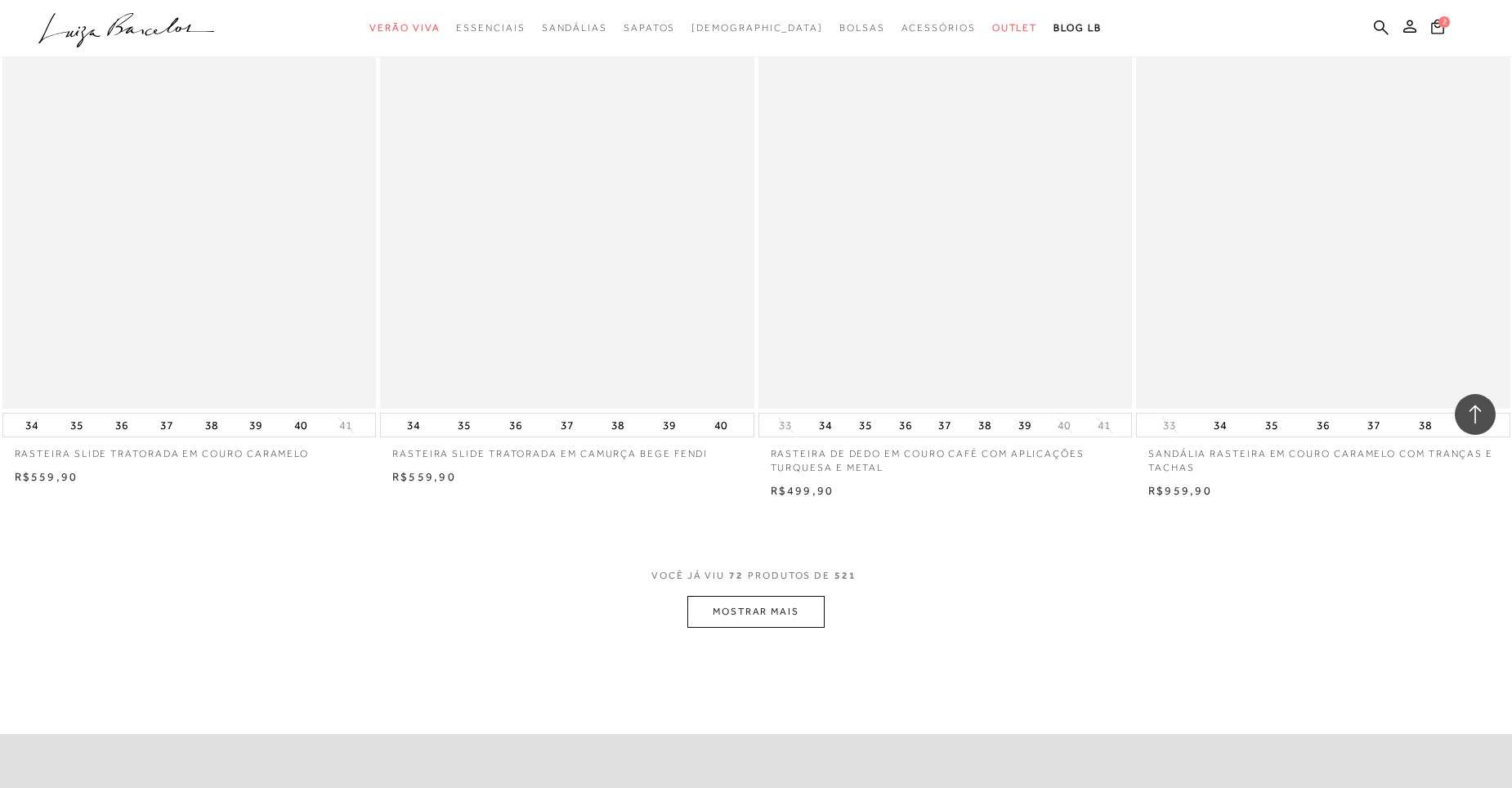
scroll to position [11608, 0]
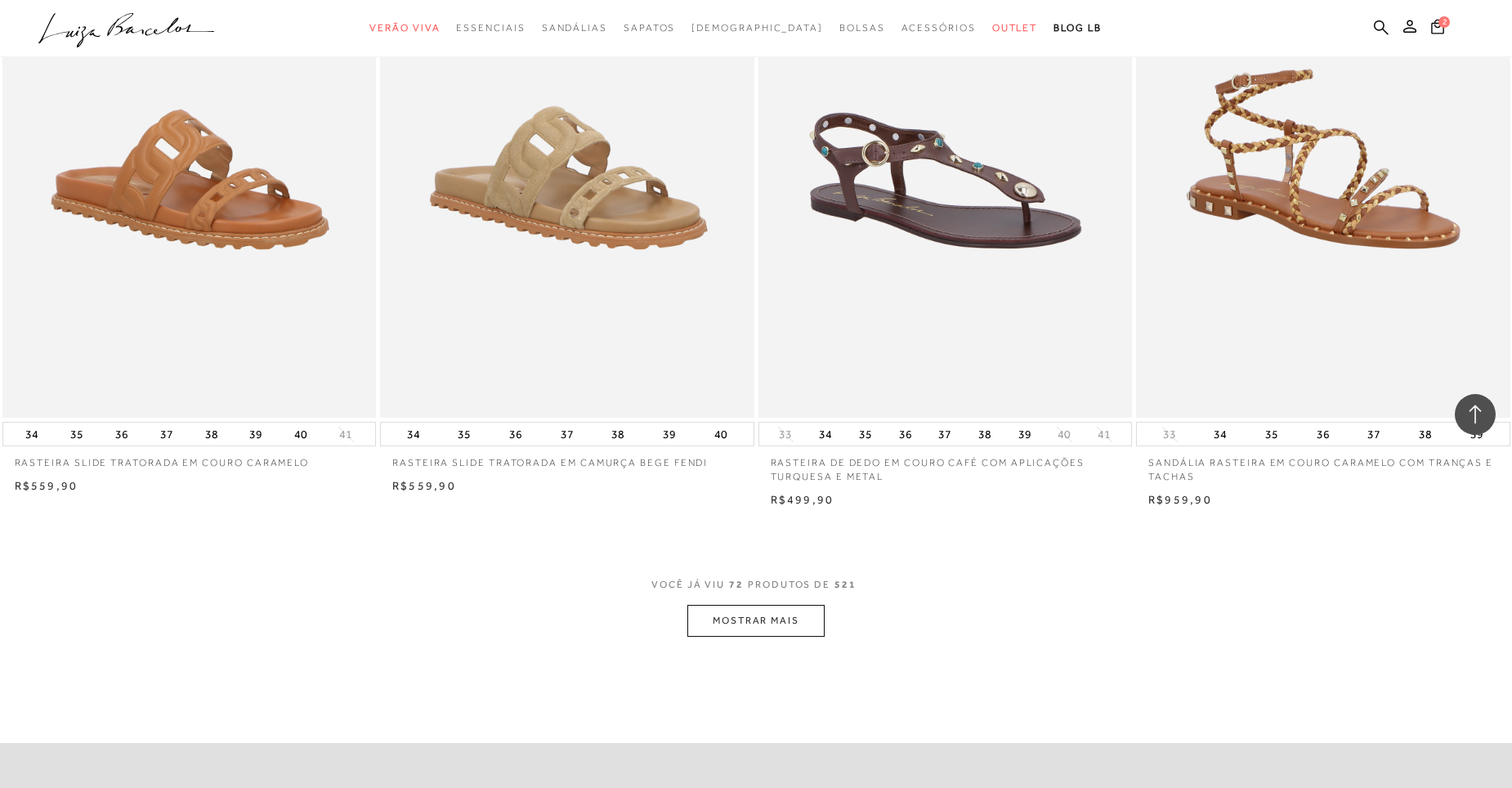
click at [775, 618] on button "MOSTRAR MAIS" at bounding box center [756, 621] width 137 height 32
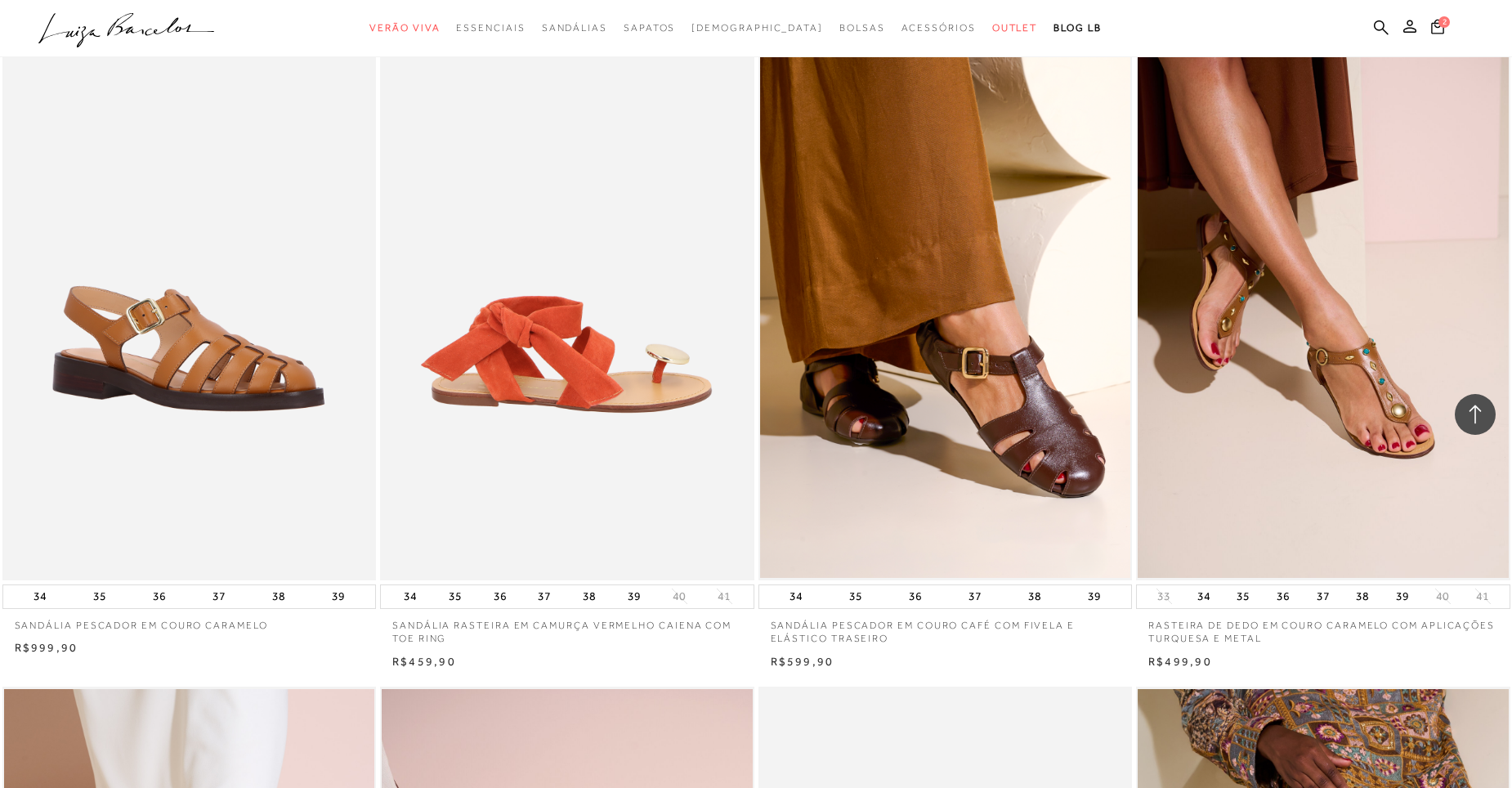
scroll to position [13488, 0]
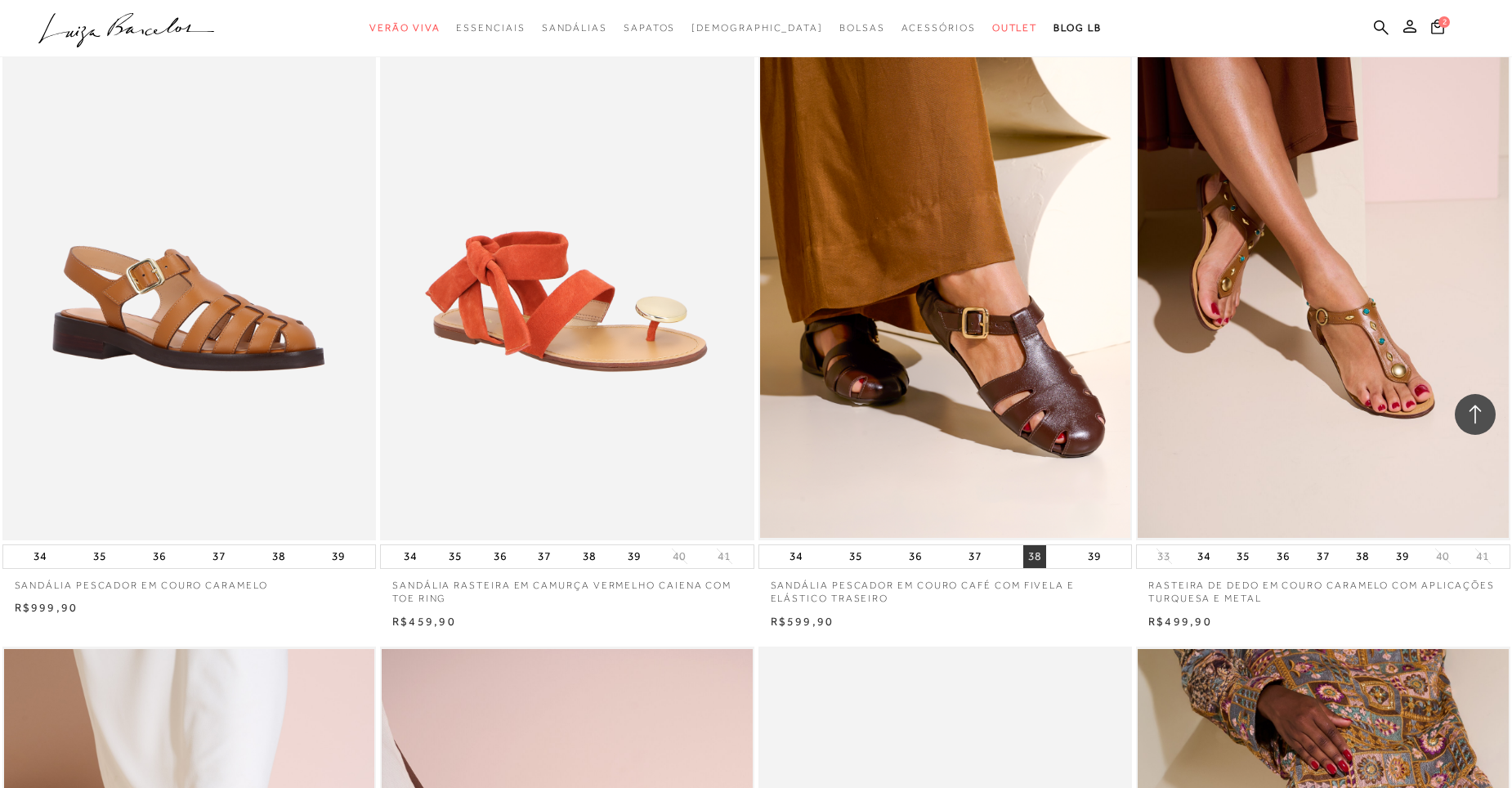
click at [1033, 551] on button "38" at bounding box center [1034, 556] width 23 height 23
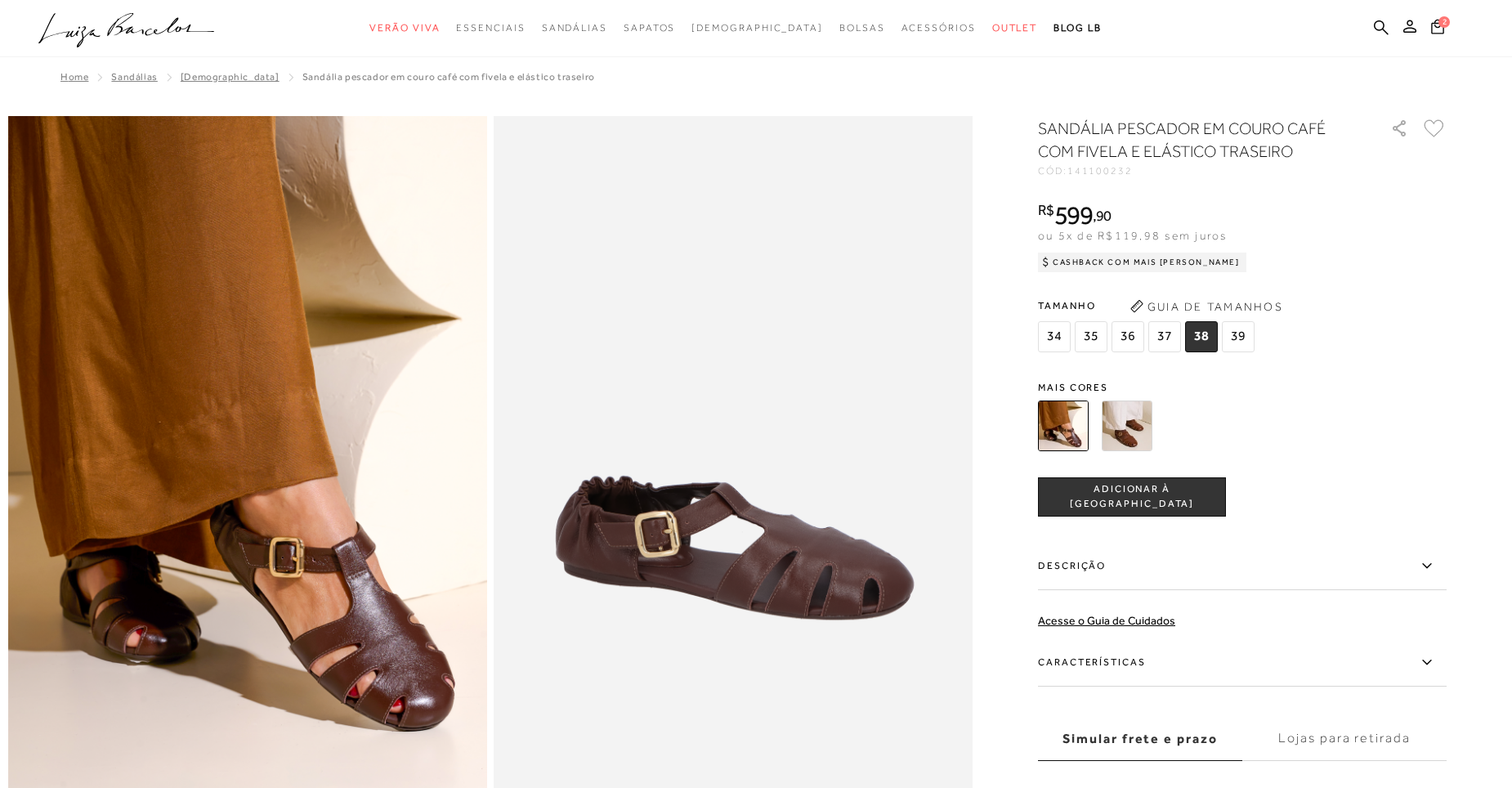
click at [1129, 425] on img at bounding box center [1127, 425] width 51 height 51
click at [1140, 494] on span "ADICIONAR À [GEOGRAPHIC_DATA]" at bounding box center [1132, 497] width 187 height 28
click at [1106, 500] on span "Adicionado à [GEOGRAPHIC_DATA]" at bounding box center [1132, 497] width 188 height 28
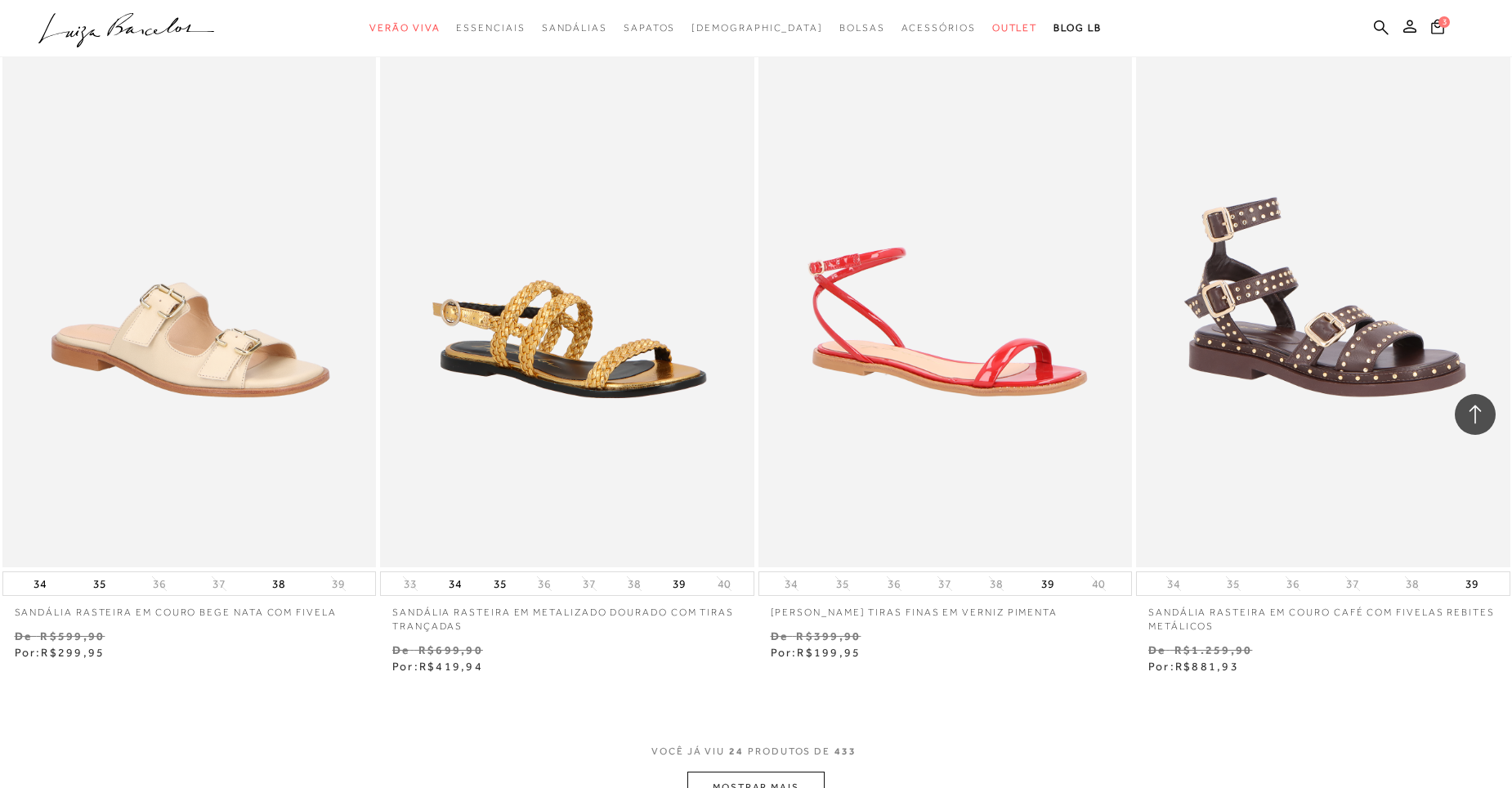
scroll to position [3842, 0]
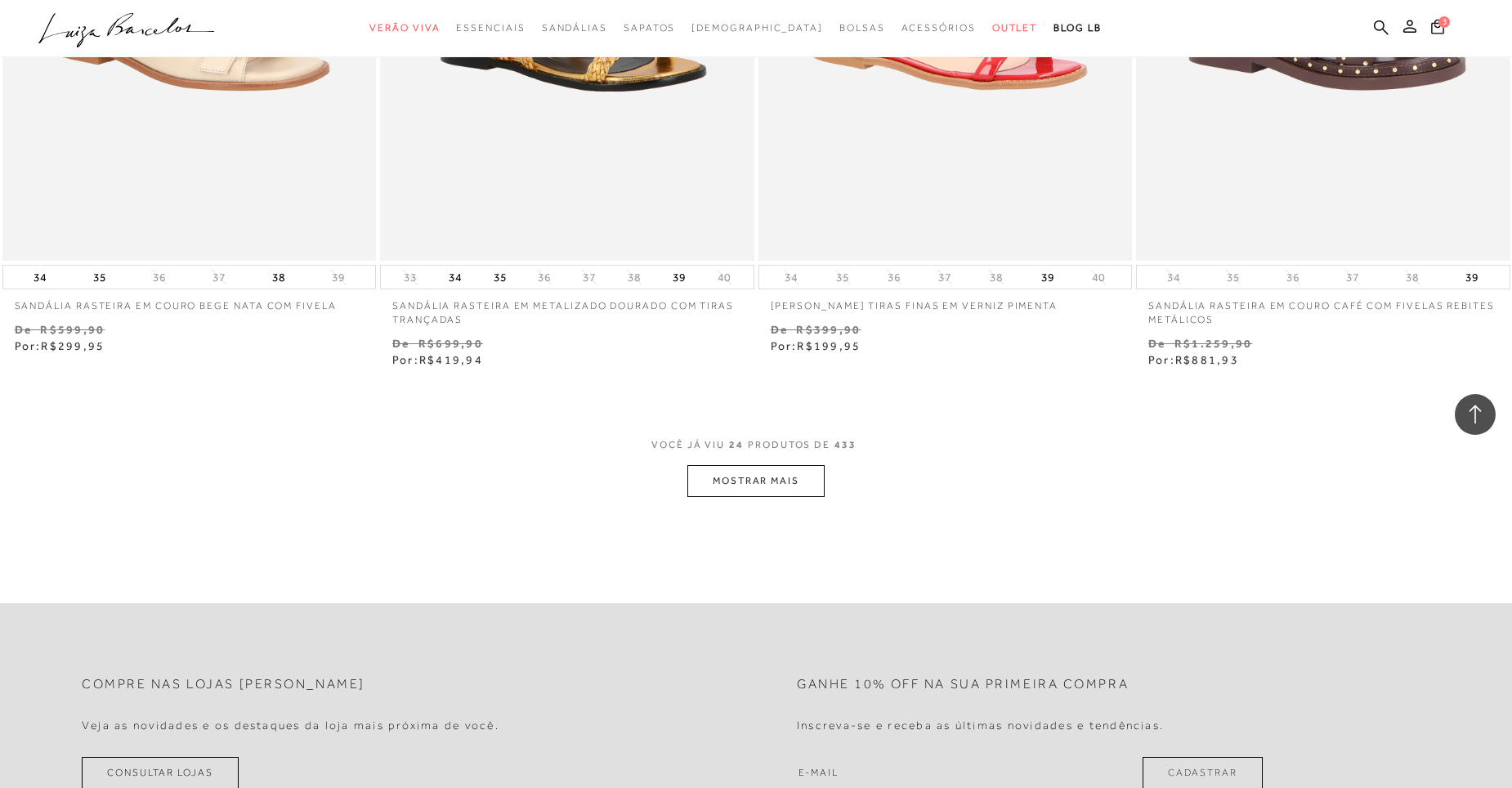
click at [769, 483] on button "MOSTRAR MAIS" at bounding box center [756, 481] width 137 height 32
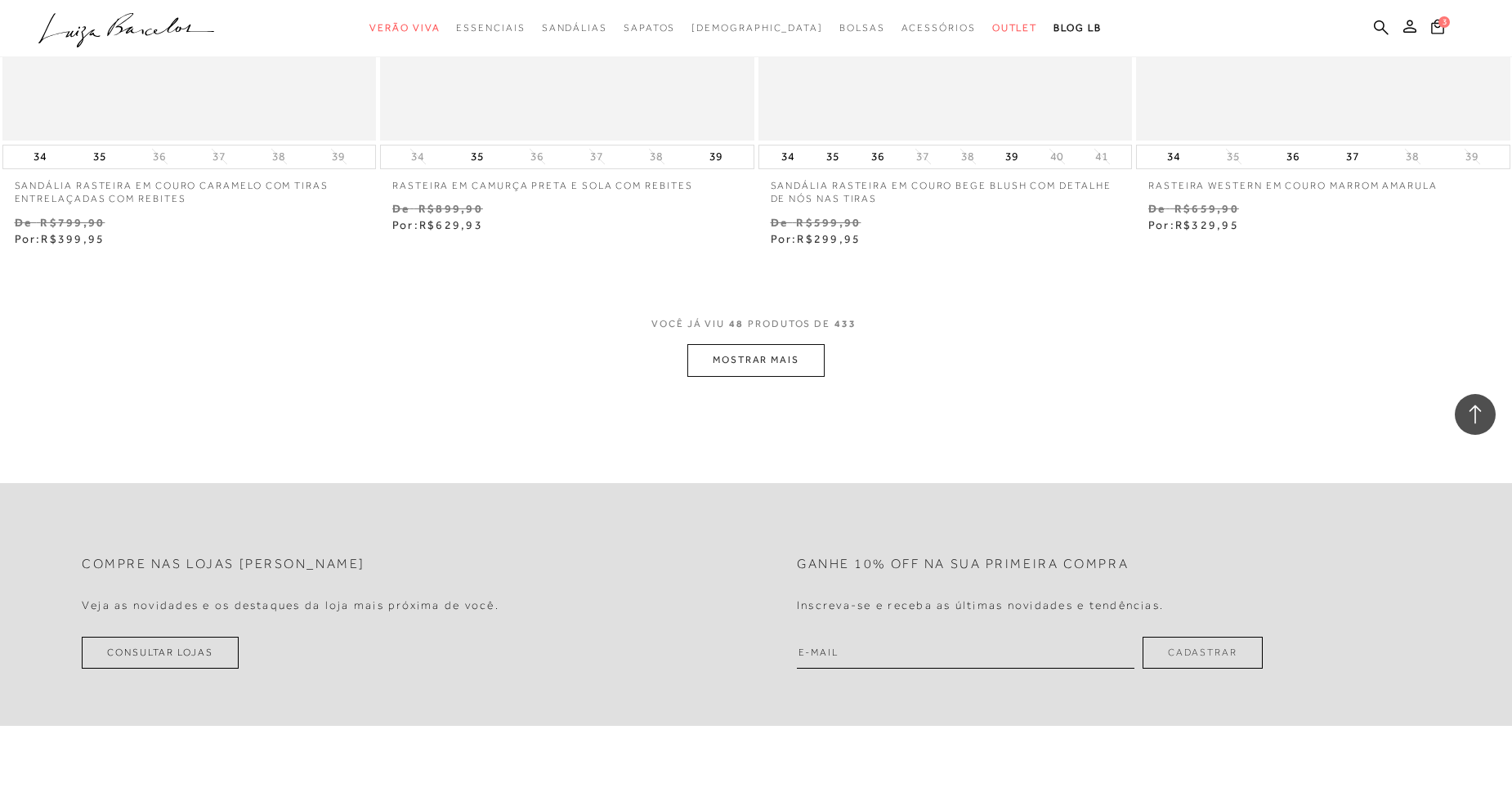
scroll to position [8093, 0]
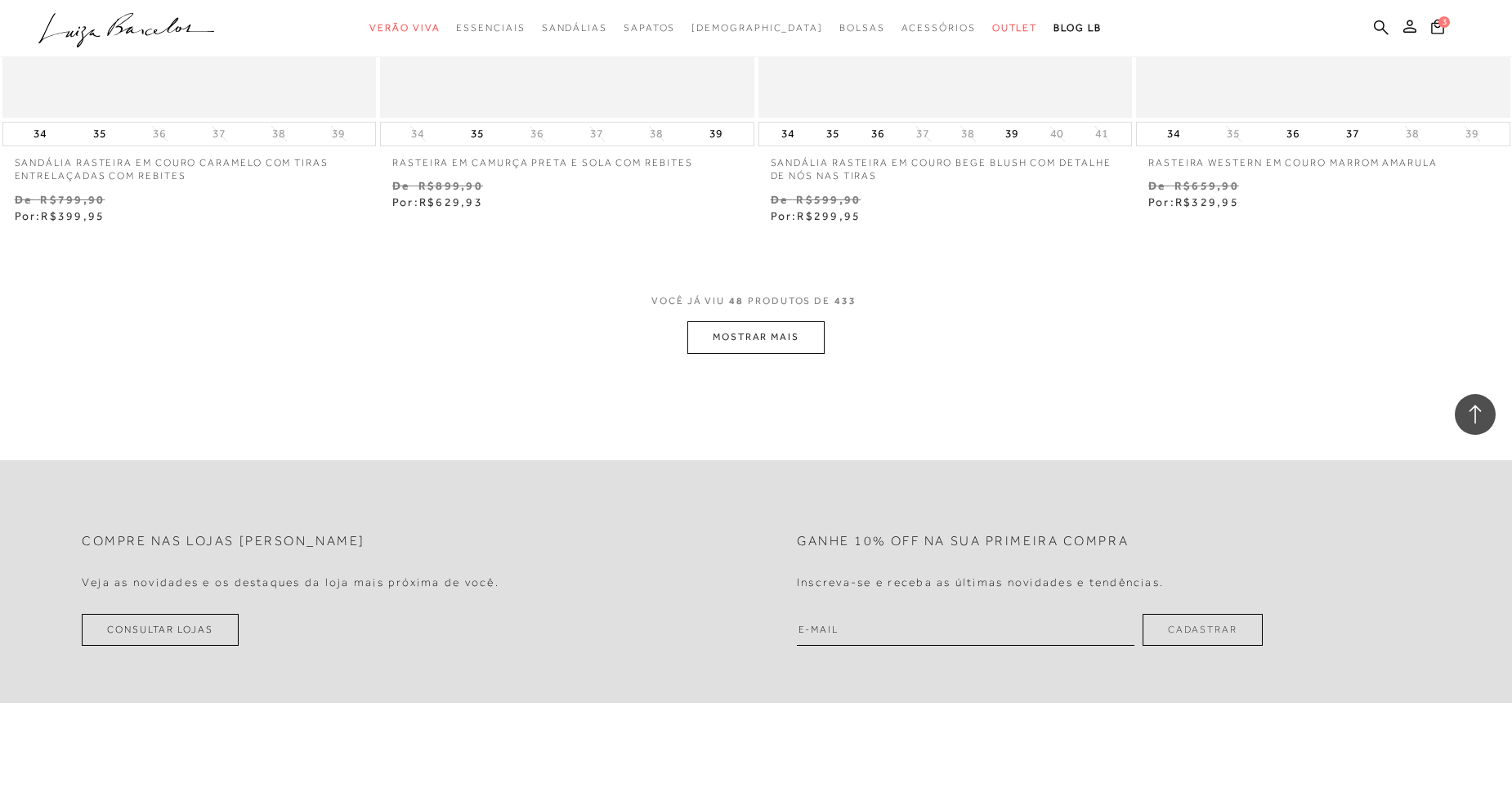
click at [801, 349] on button "MOSTRAR MAIS" at bounding box center [756, 337] width 137 height 32
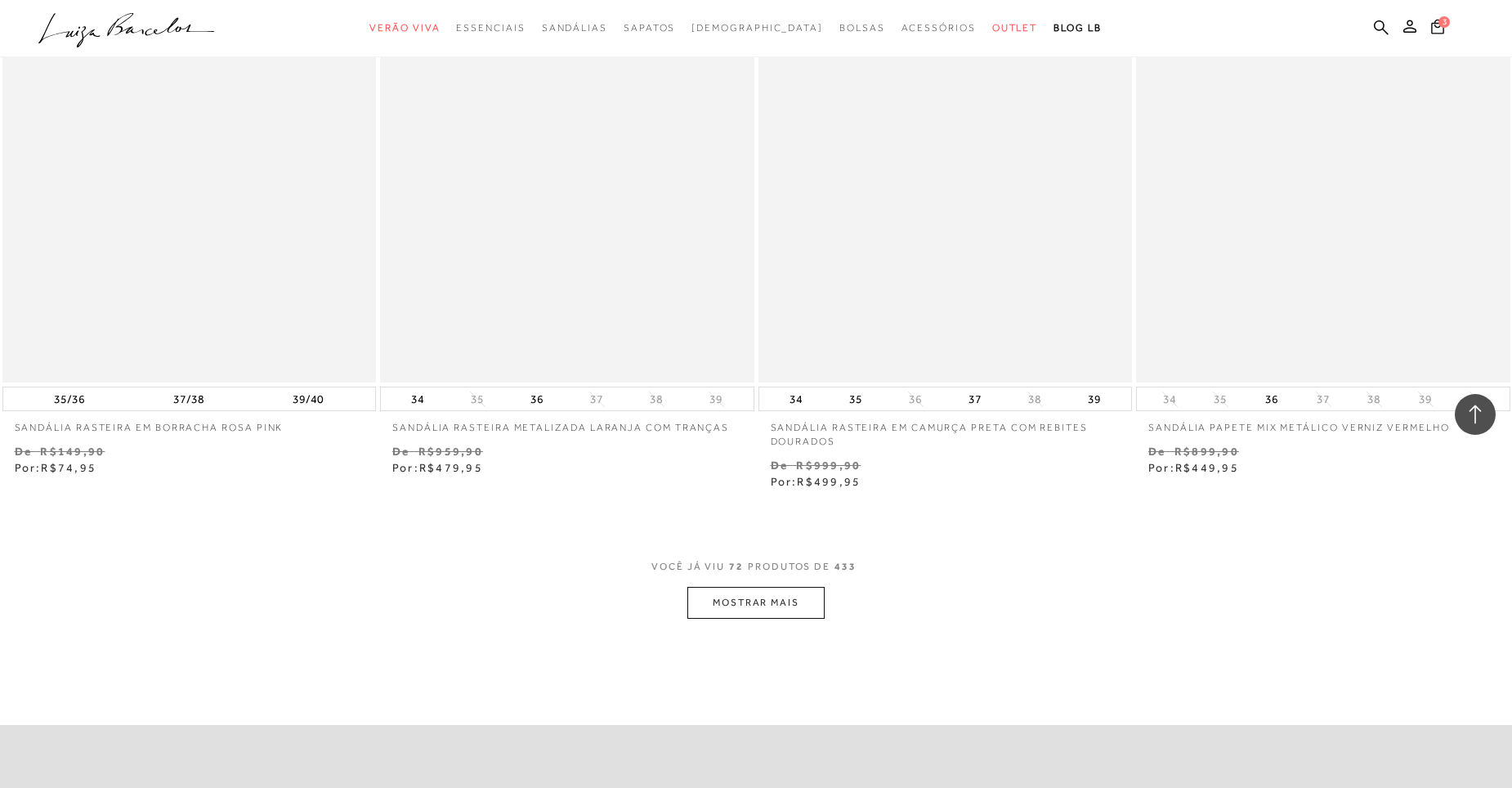
scroll to position [12180, 0]
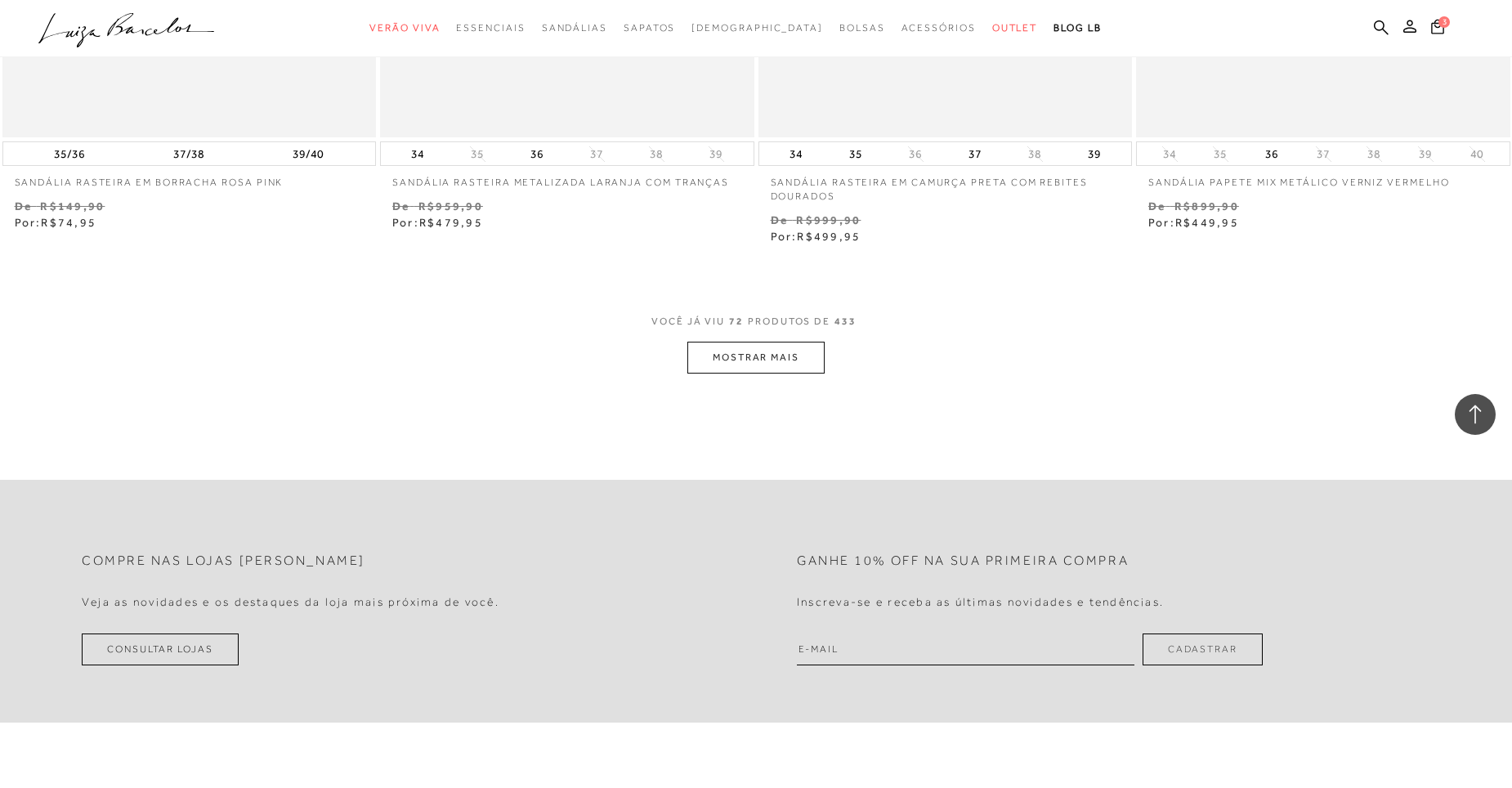
click at [760, 358] on button "MOSTRAR MAIS" at bounding box center [756, 358] width 137 height 32
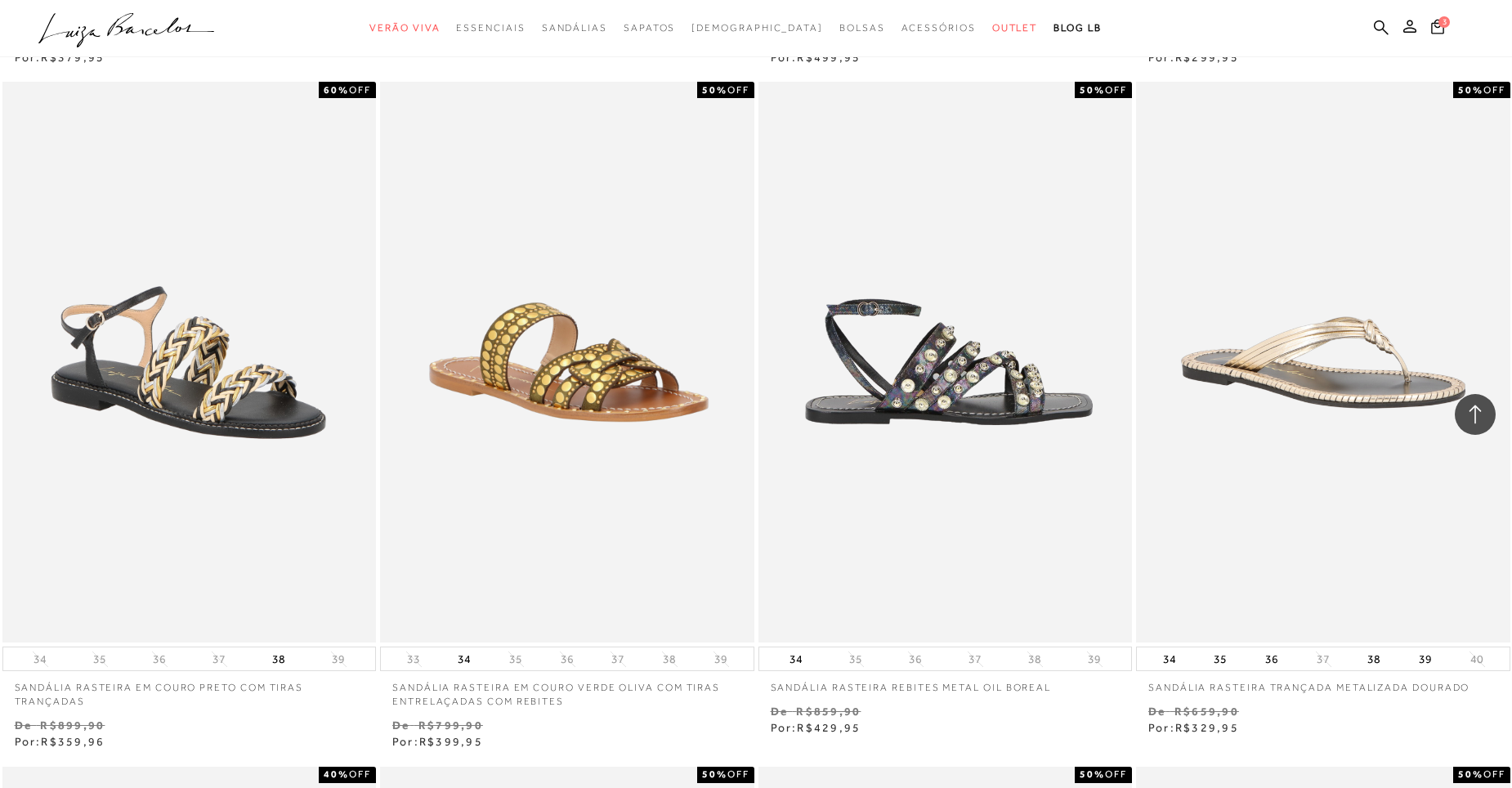
scroll to position [15124, 0]
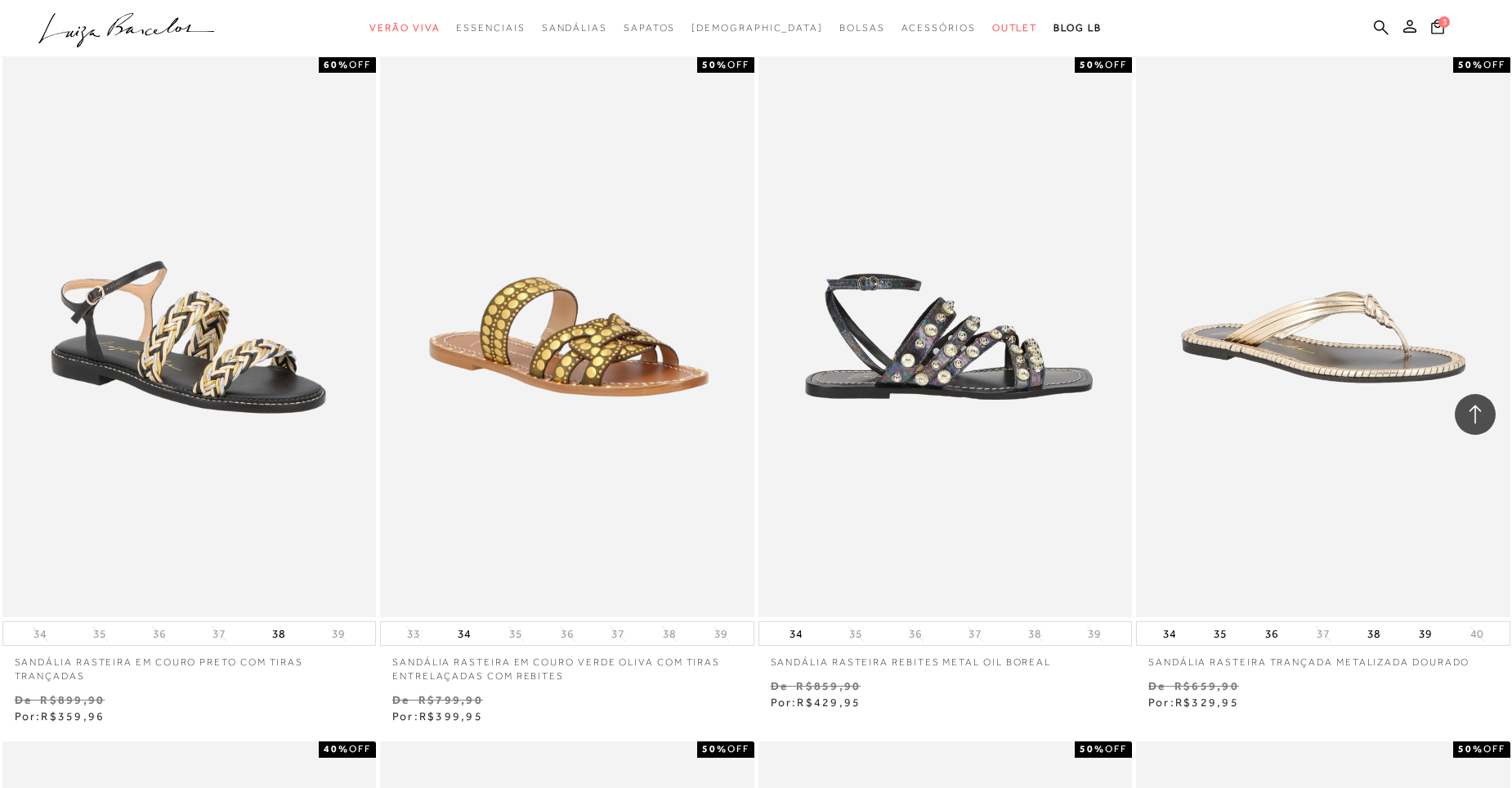
click at [961, 371] on img at bounding box center [946, 337] width 373 height 561
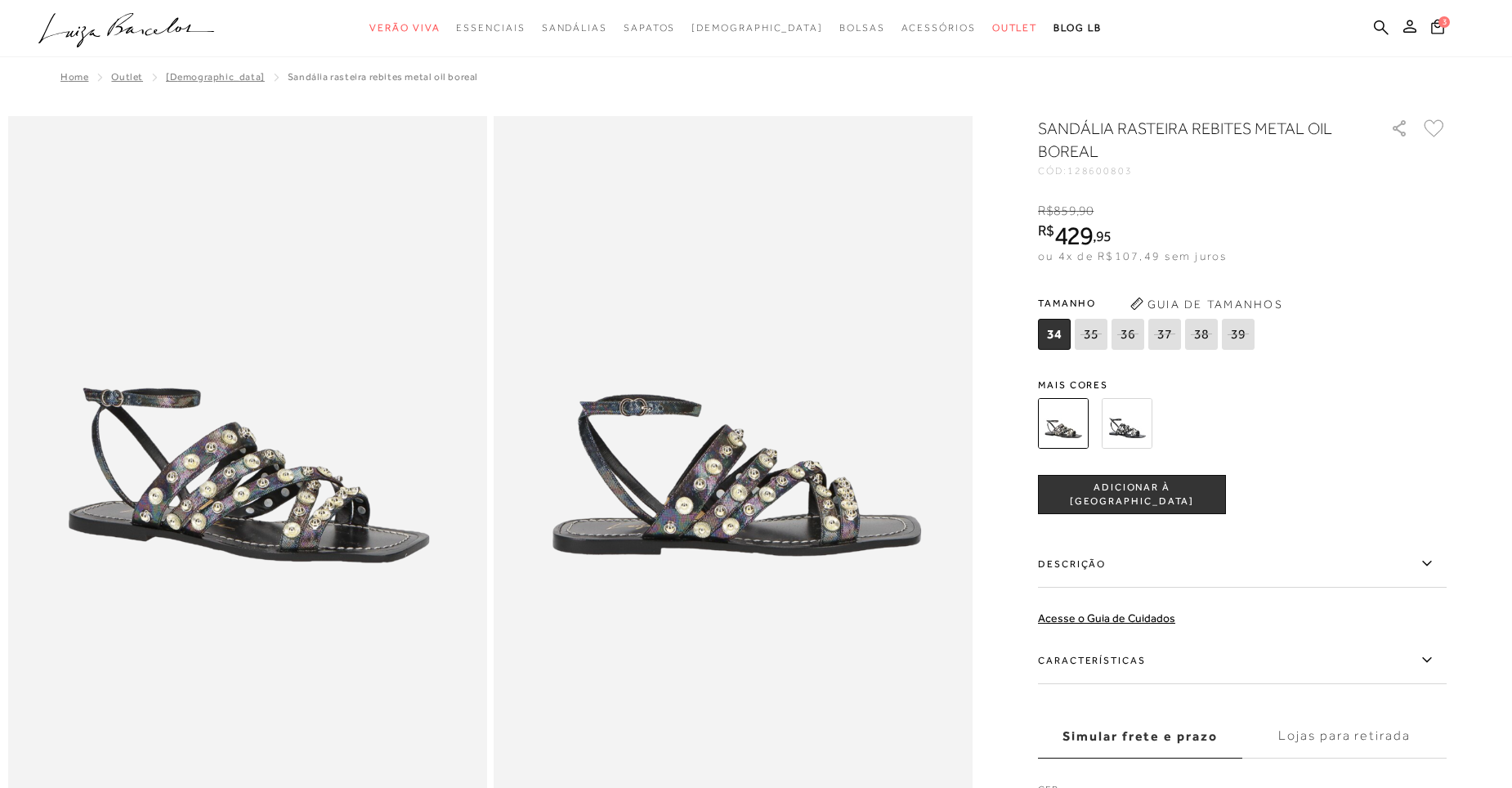
click at [1132, 427] on img at bounding box center [1127, 423] width 51 height 51
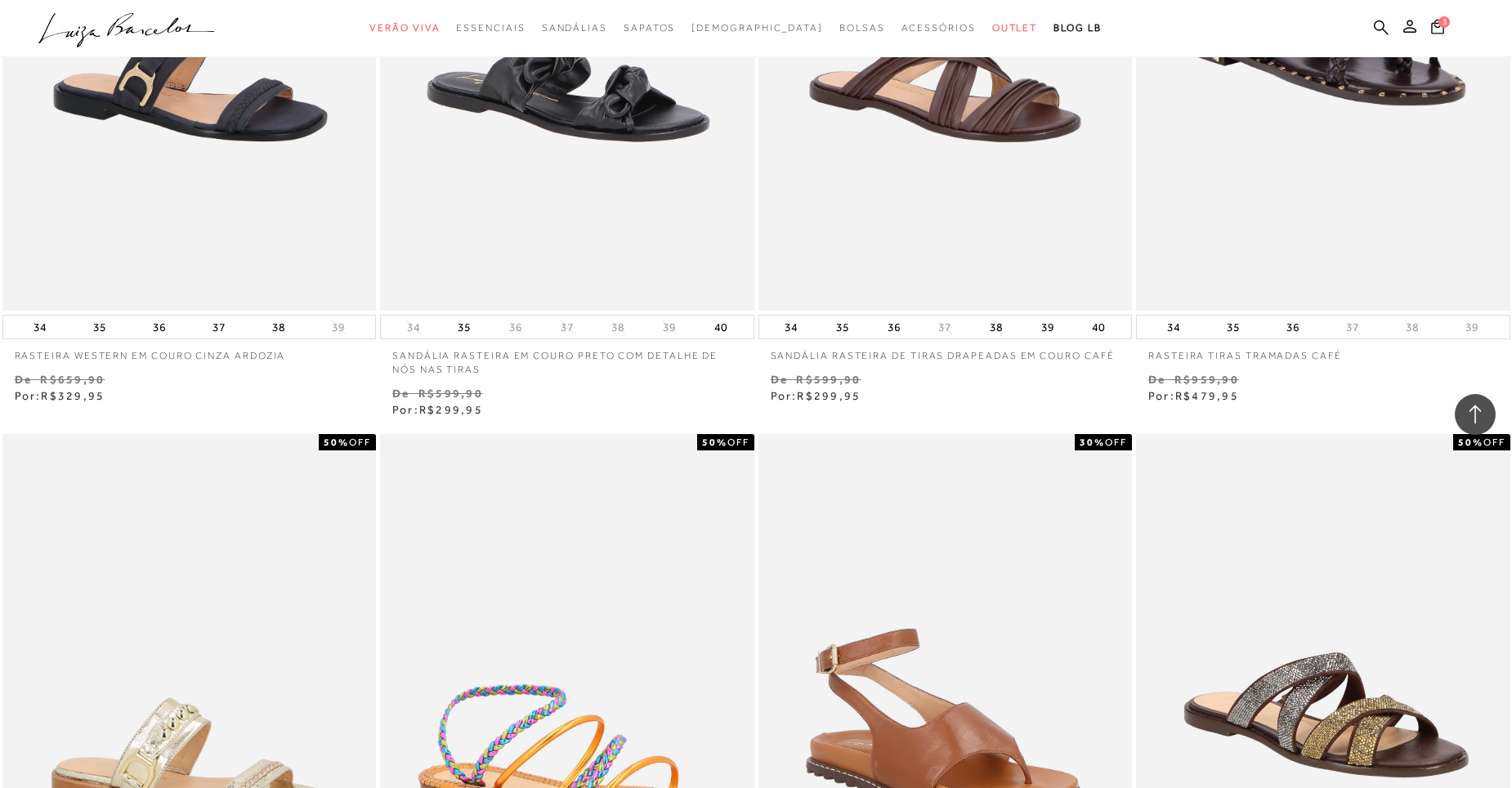
scroll to position [2371, 0]
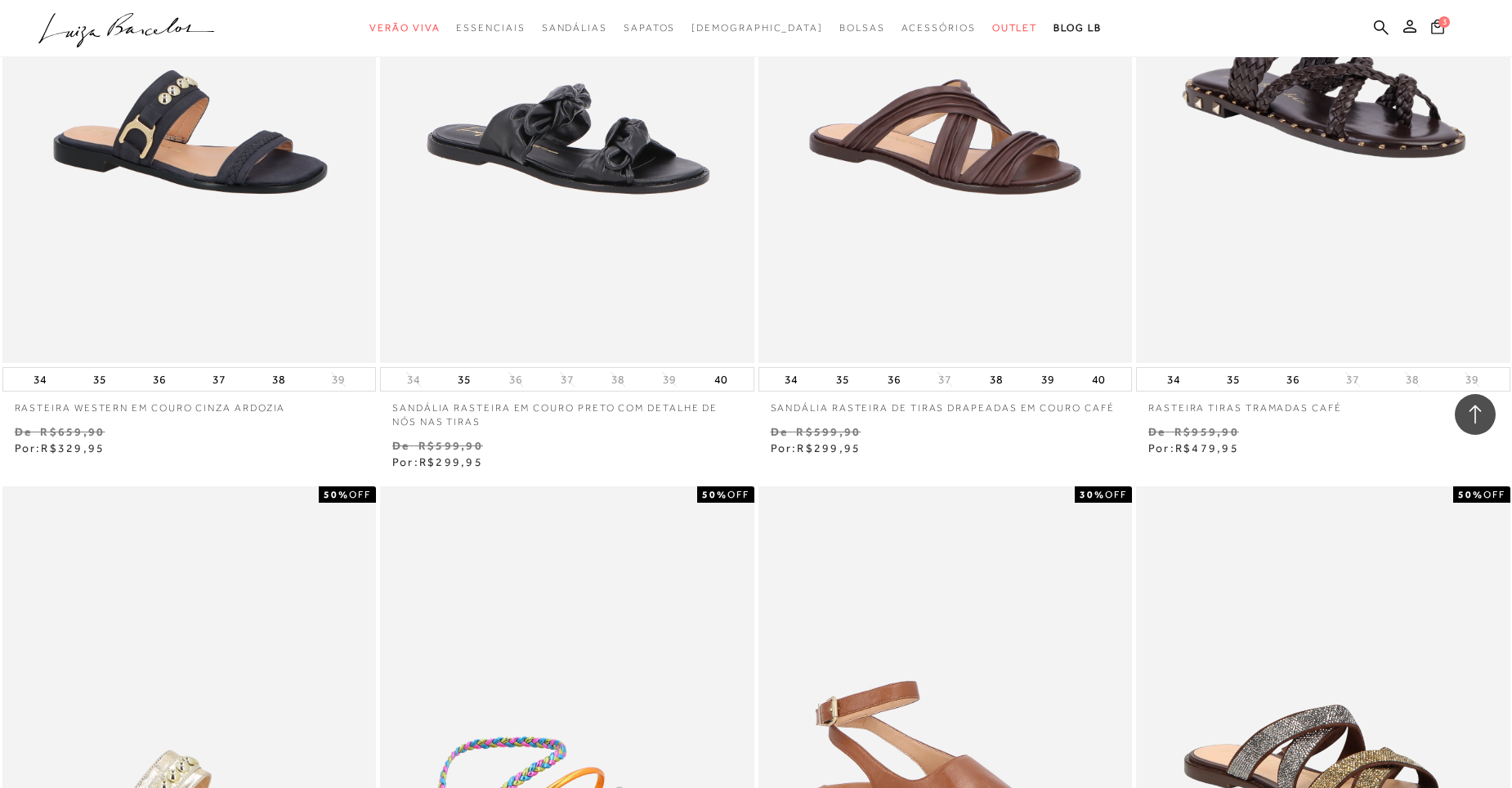
click at [1442, 23] on span "3" at bounding box center [1444, 23] width 12 height 12
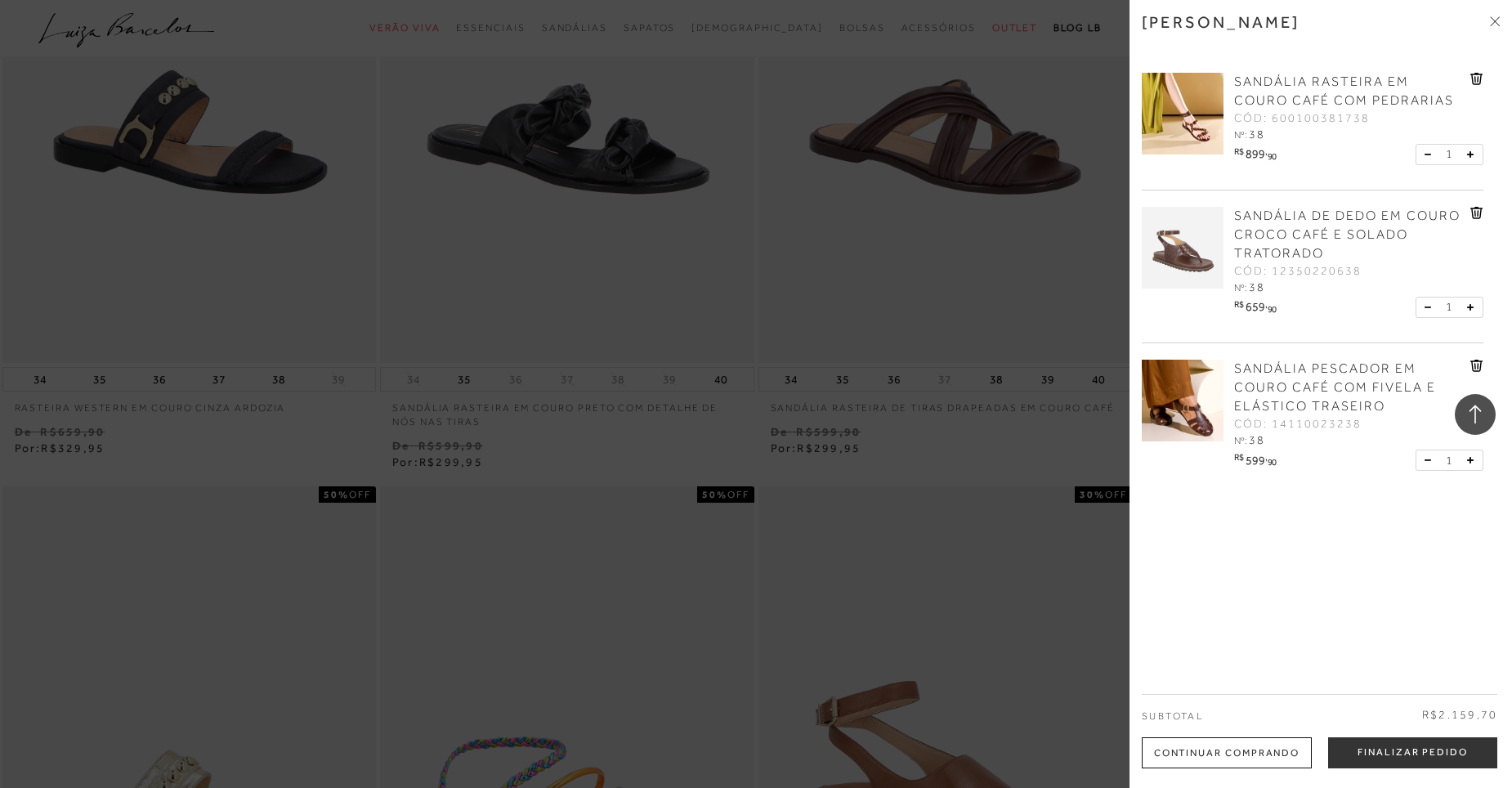
scroll to position [2453, 0]
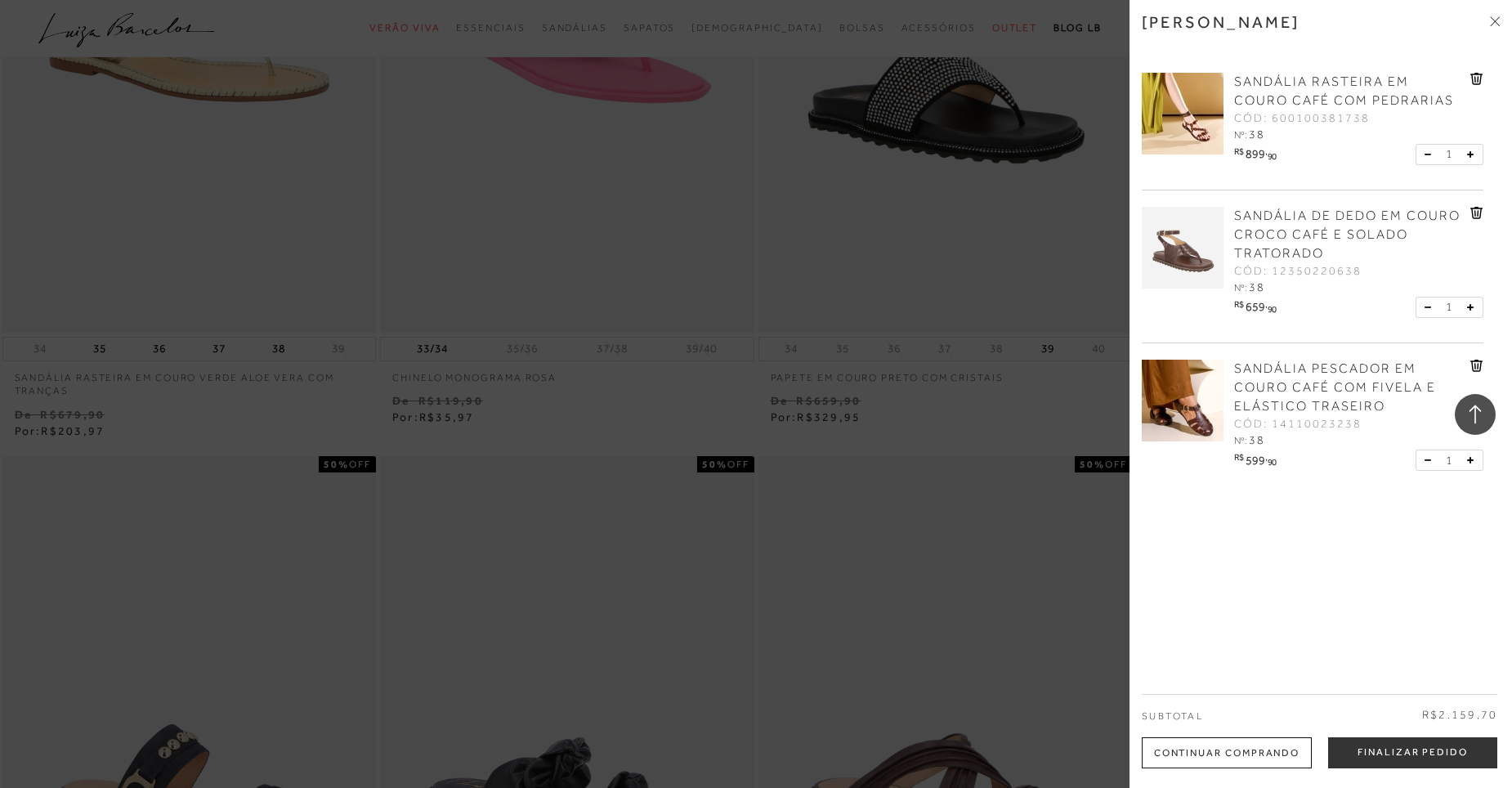
click at [463, 214] on div at bounding box center [756, 394] width 1512 height 788
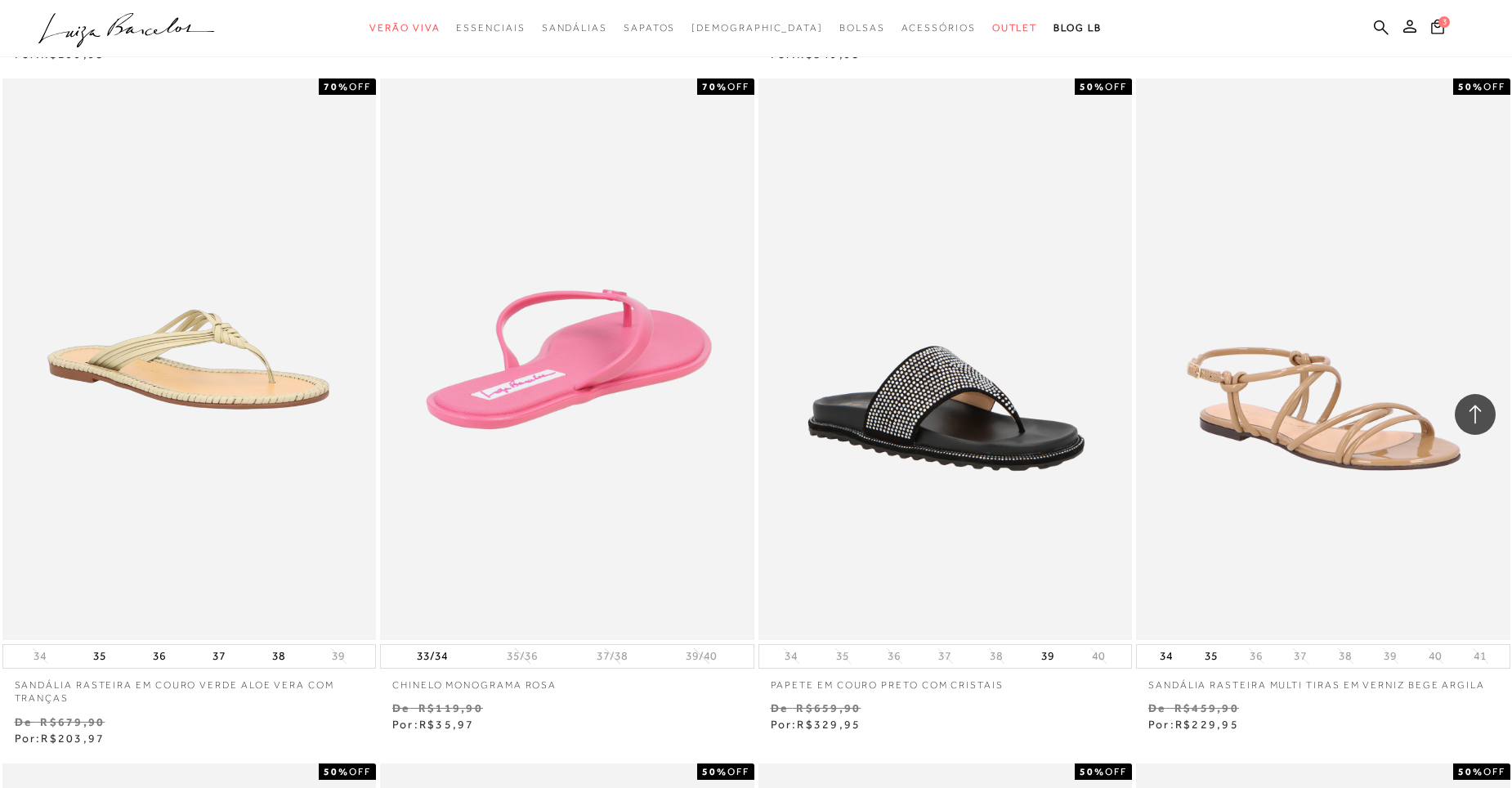
scroll to position [1390, 0]
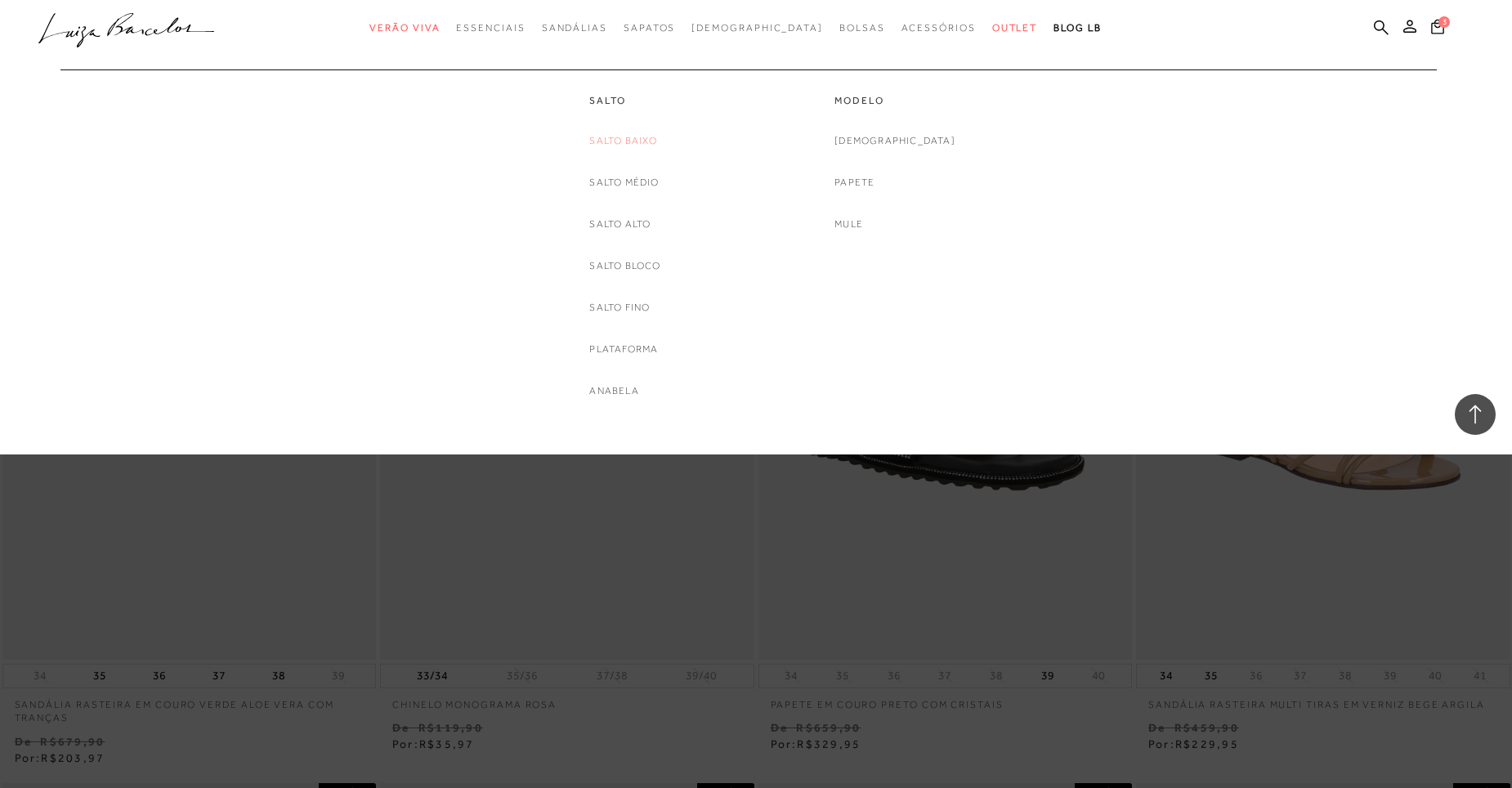
click at [620, 142] on link "Salto Baixo" at bounding box center [623, 141] width 68 height 18
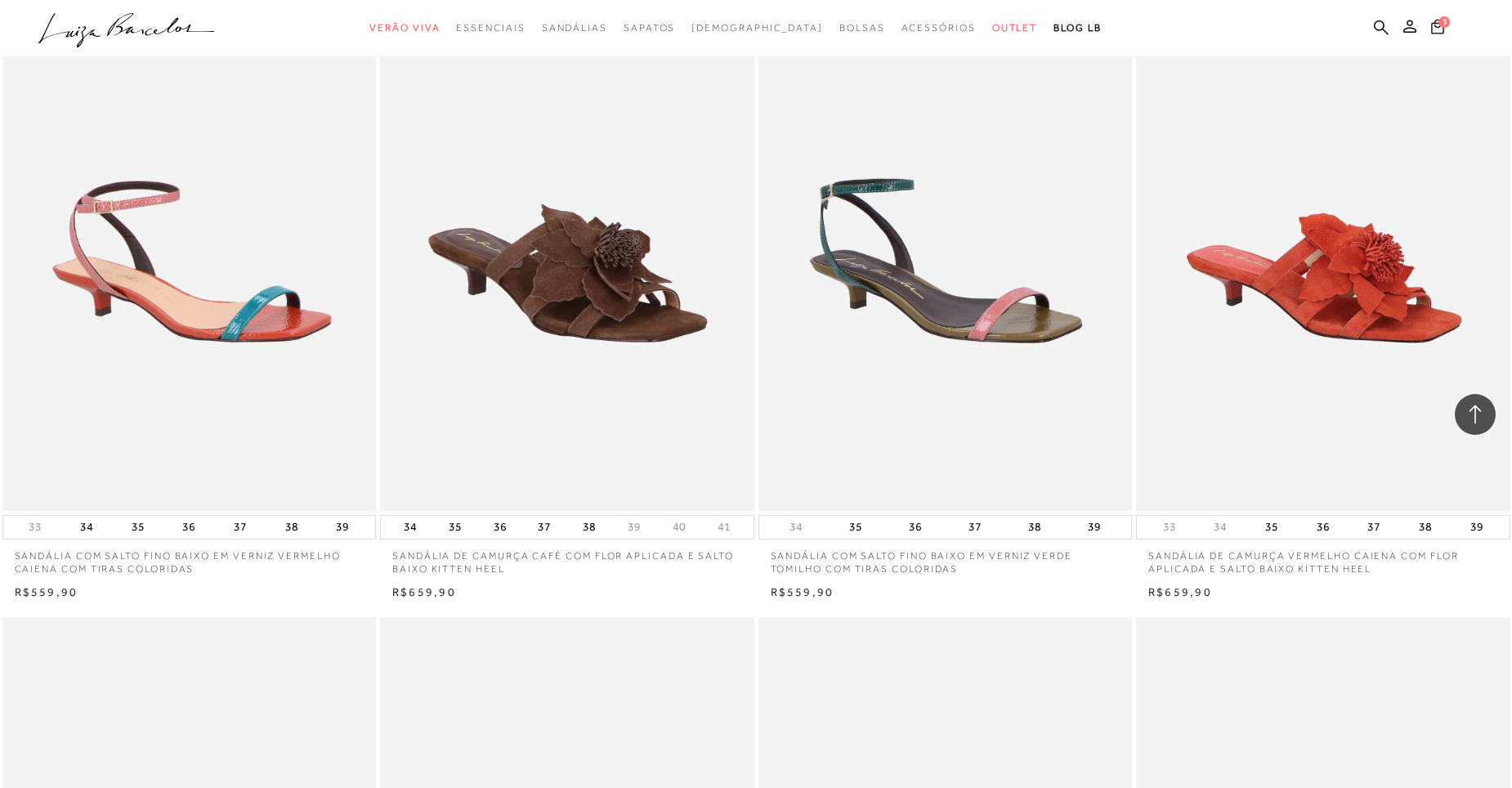
scroll to position [1553, 0]
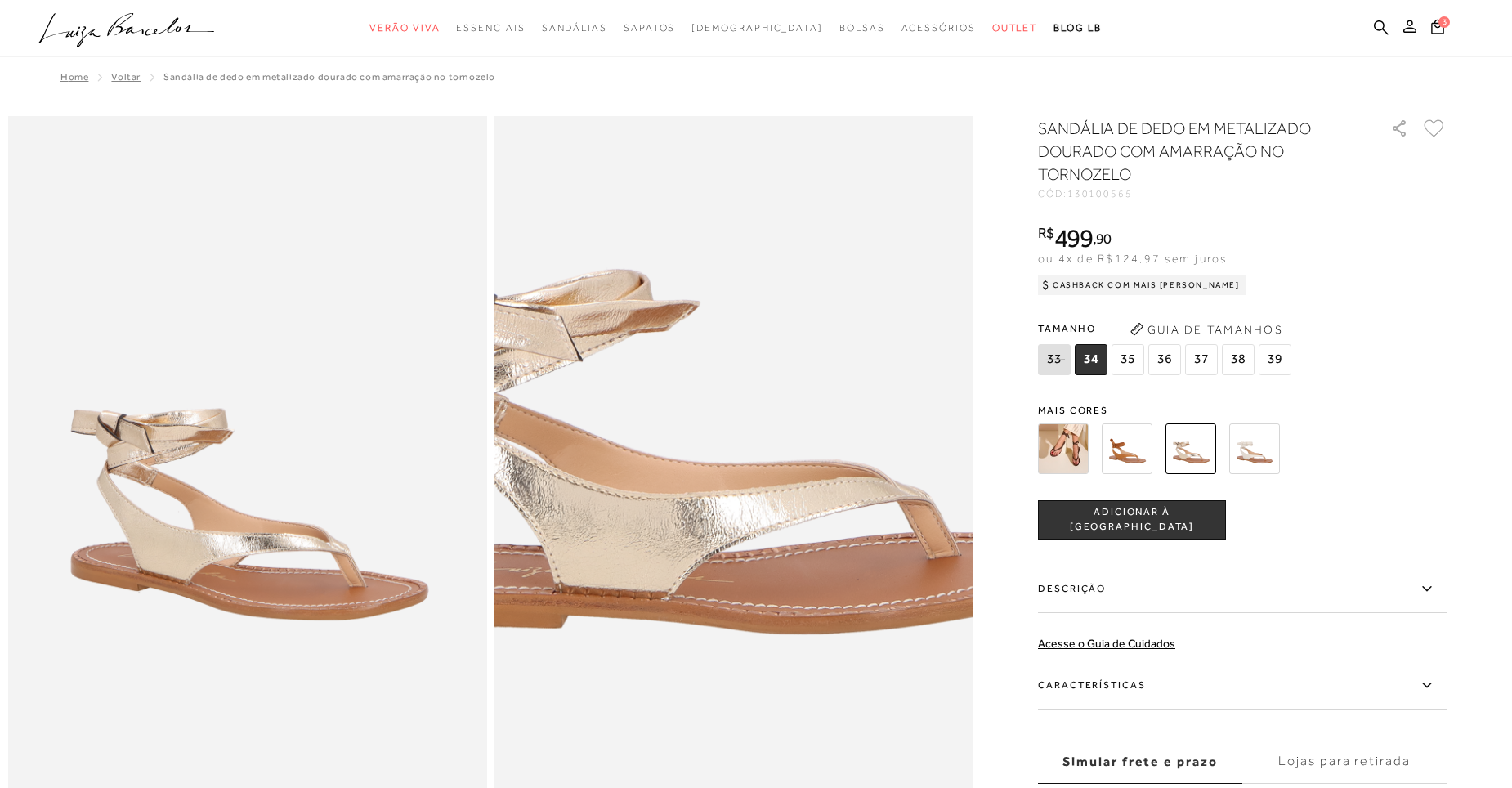
scroll to position [82, 0]
